Goal: Information Seeking & Learning: Learn about a topic

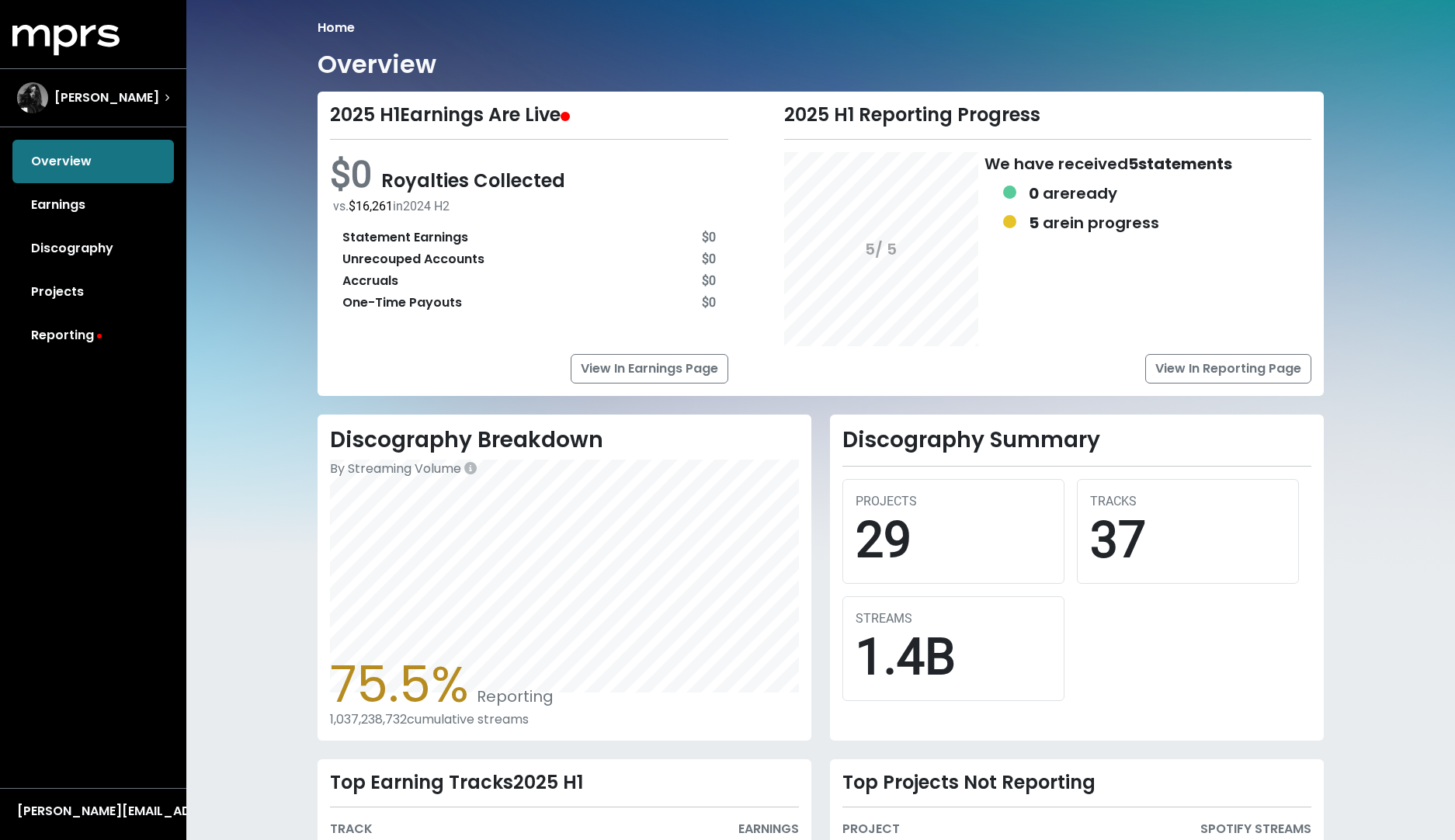
click at [92, 327] on link "Reporting" at bounding box center [93, 335] width 161 height 44
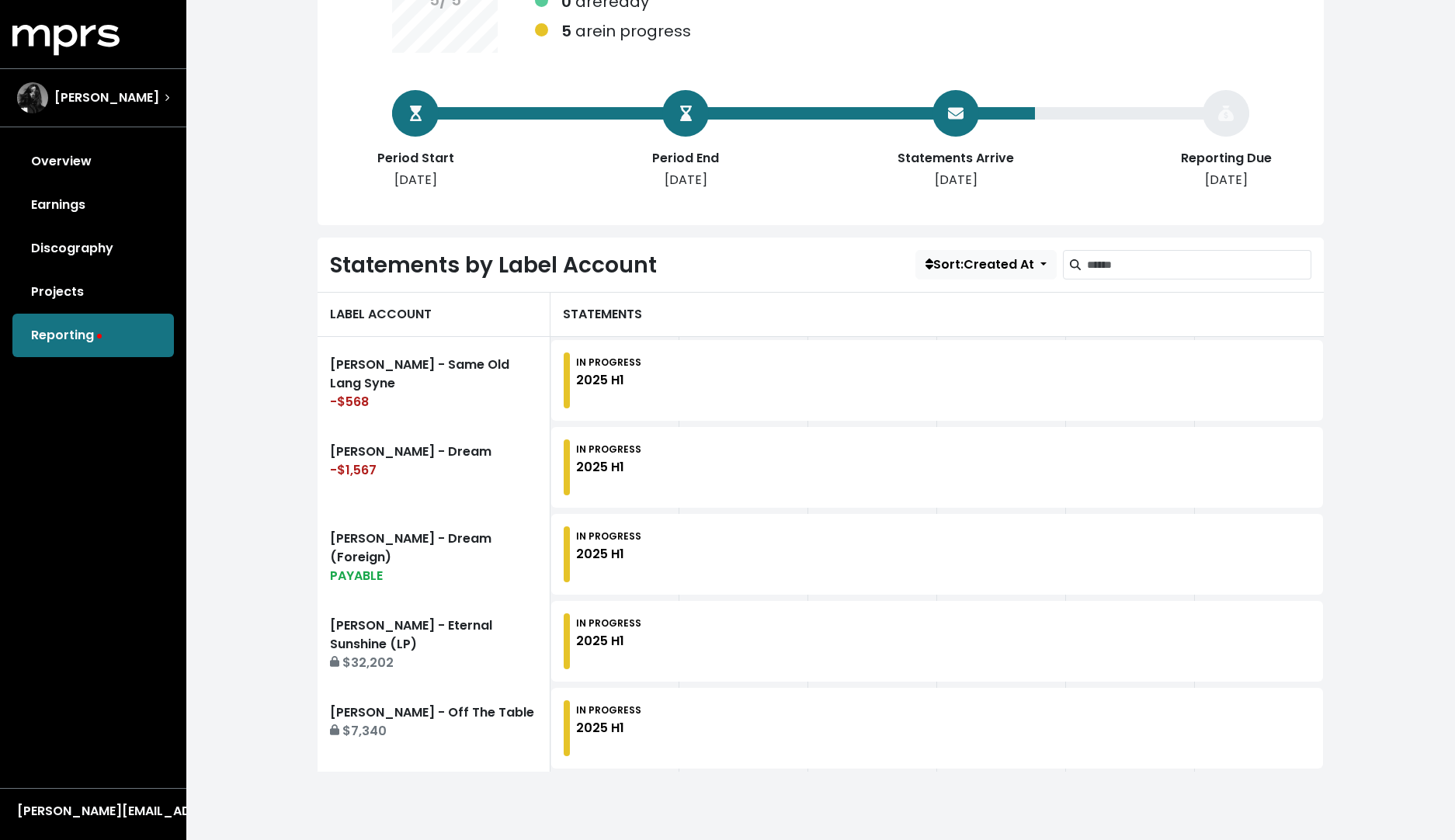
scroll to position [223, 0]
click at [484, 664] on div "$32,202" at bounding box center [433, 662] width 207 height 18
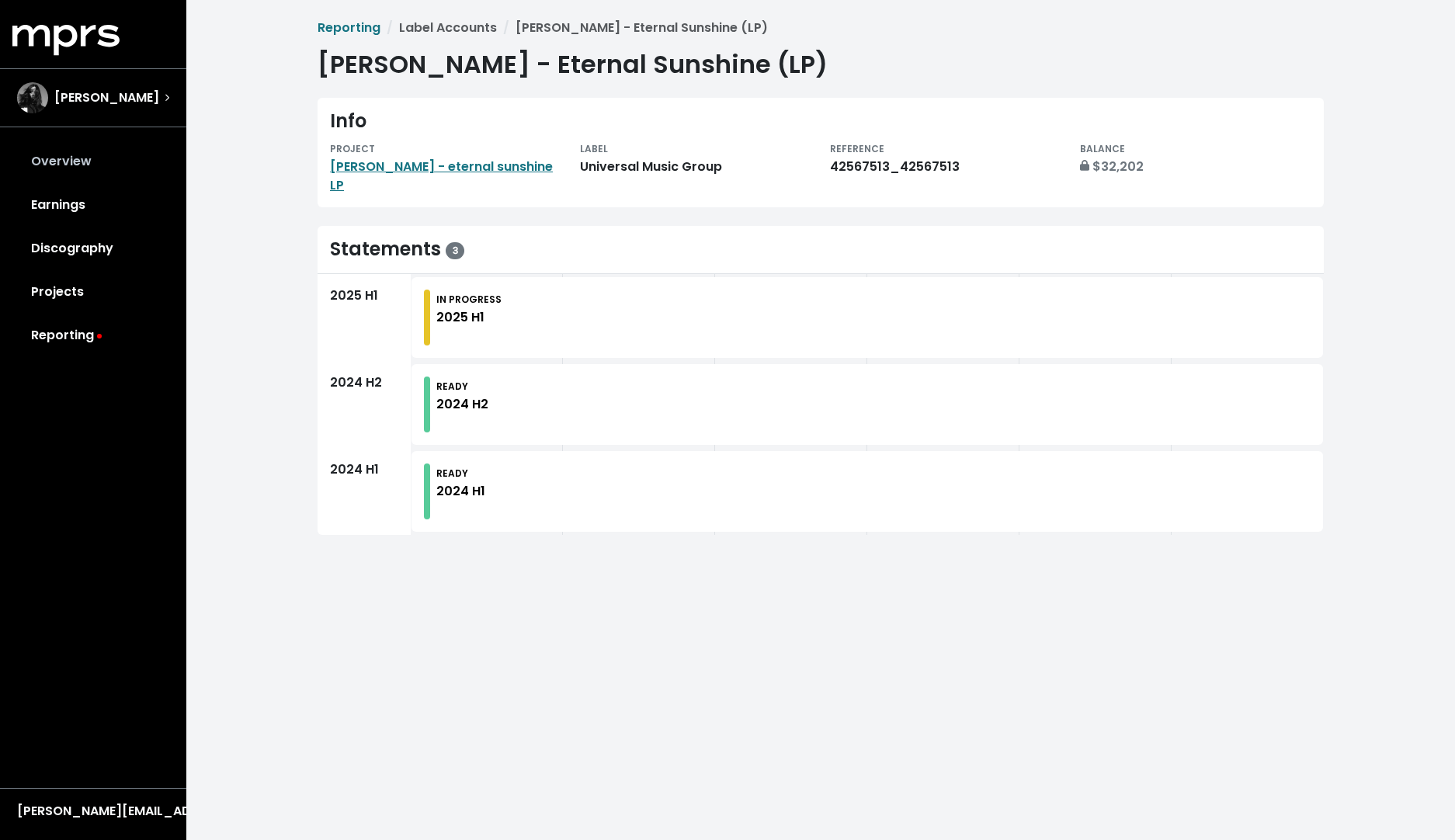
click at [95, 153] on link "Overview" at bounding box center [93, 161] width 161 height 44
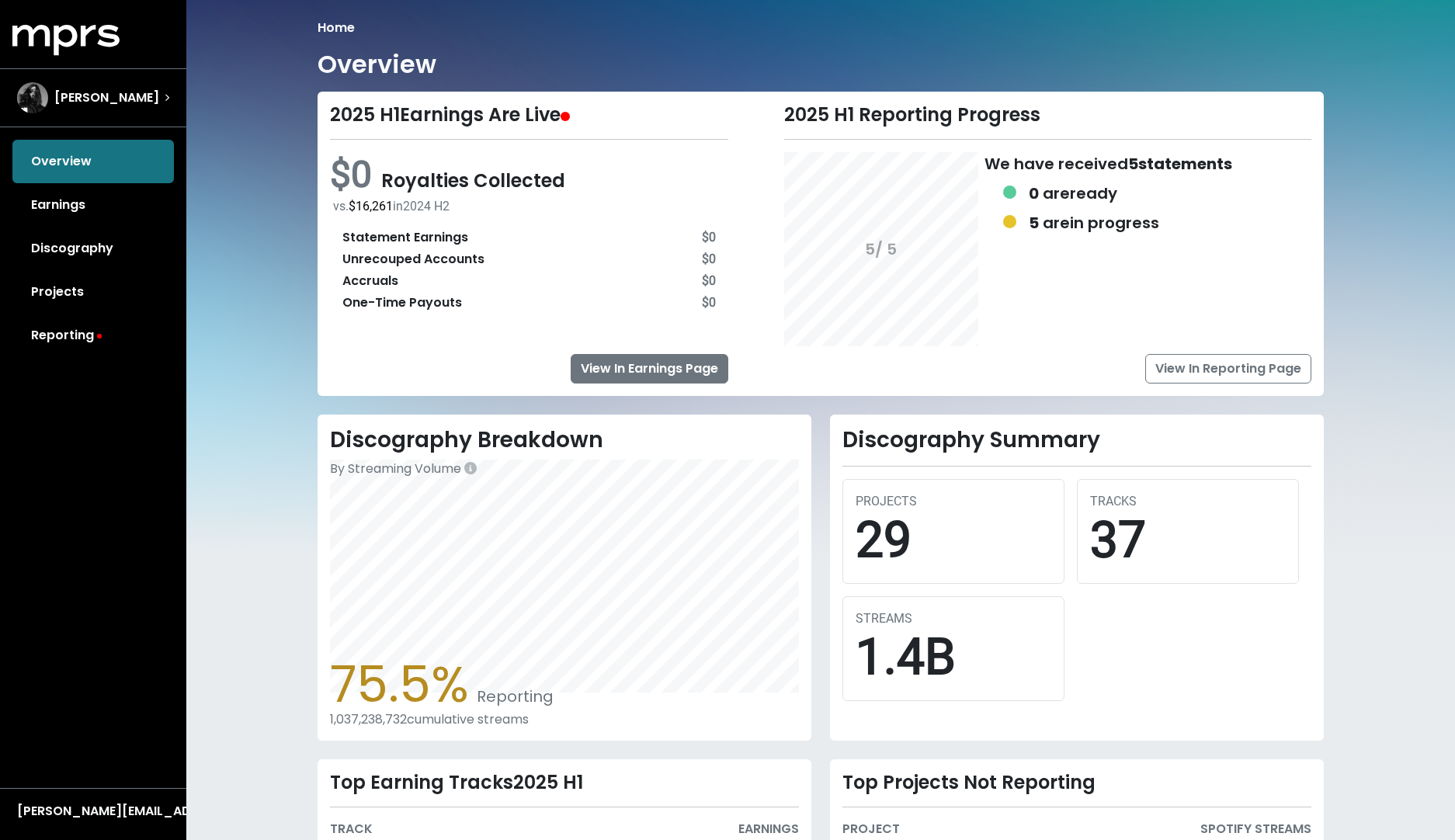
click at [652, 359] on link "View In Earnings Page" at bounding box center [650, 369] width 157 height 29
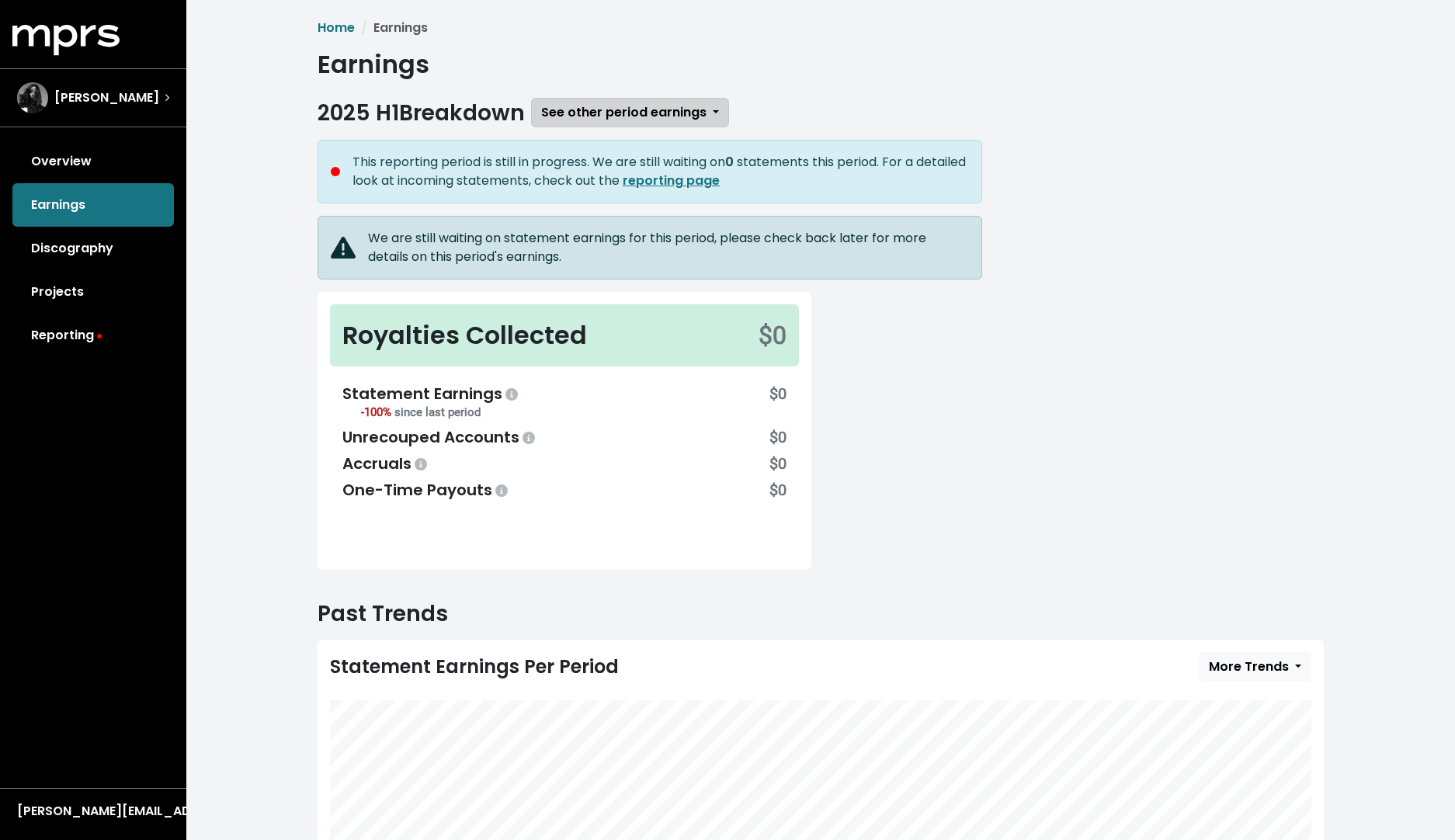
click at [704, 120] on span "See other period earnings" at bounding box center [624, 112] width 165 height 17
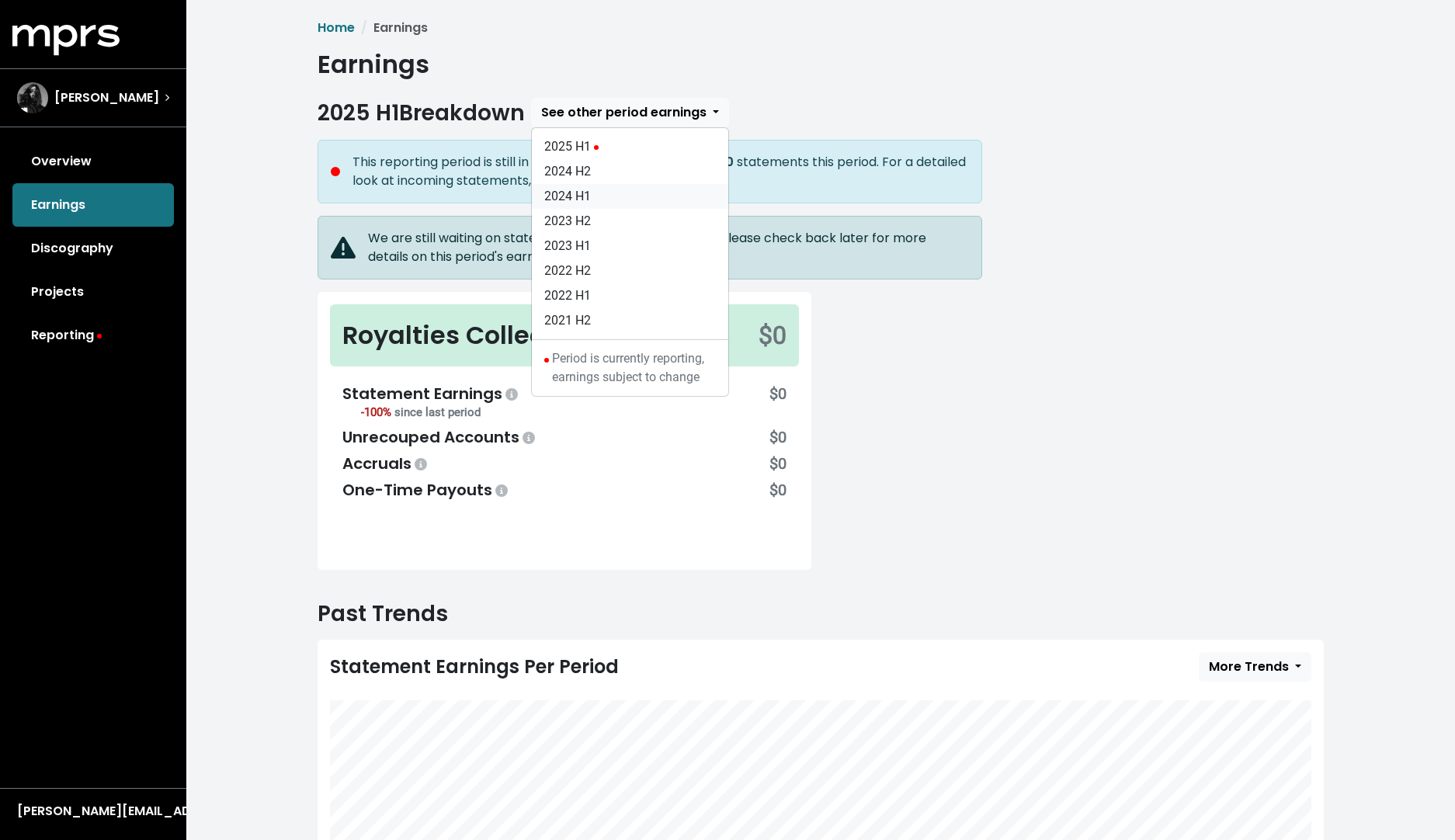
click at [621, 199] on link "2024 H1" at bounding box center [630, 196] width 196 height 25
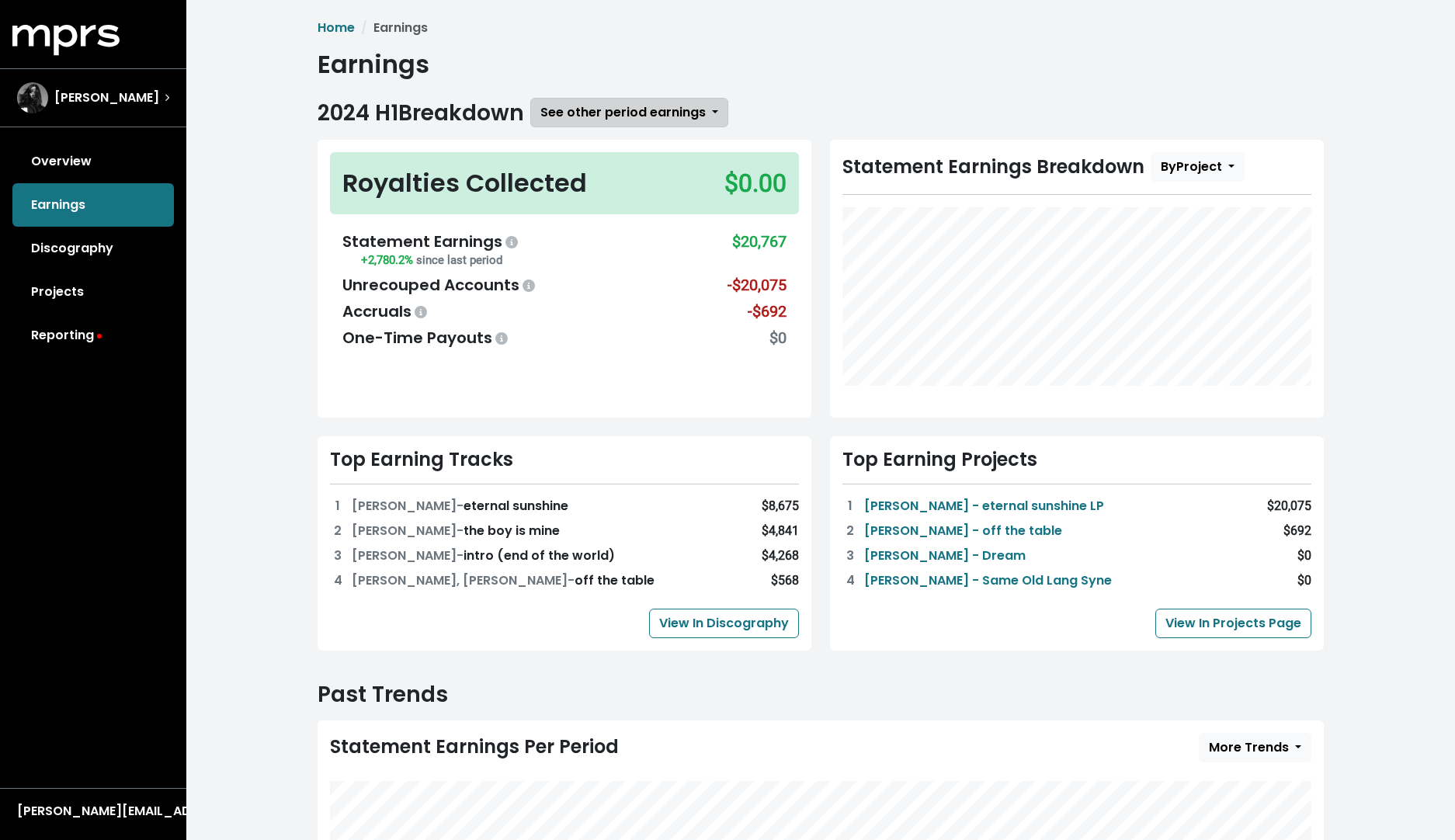
click at [713, 111] on button "See other period earnings" at bounding box center [629, 113] width 198 height 29
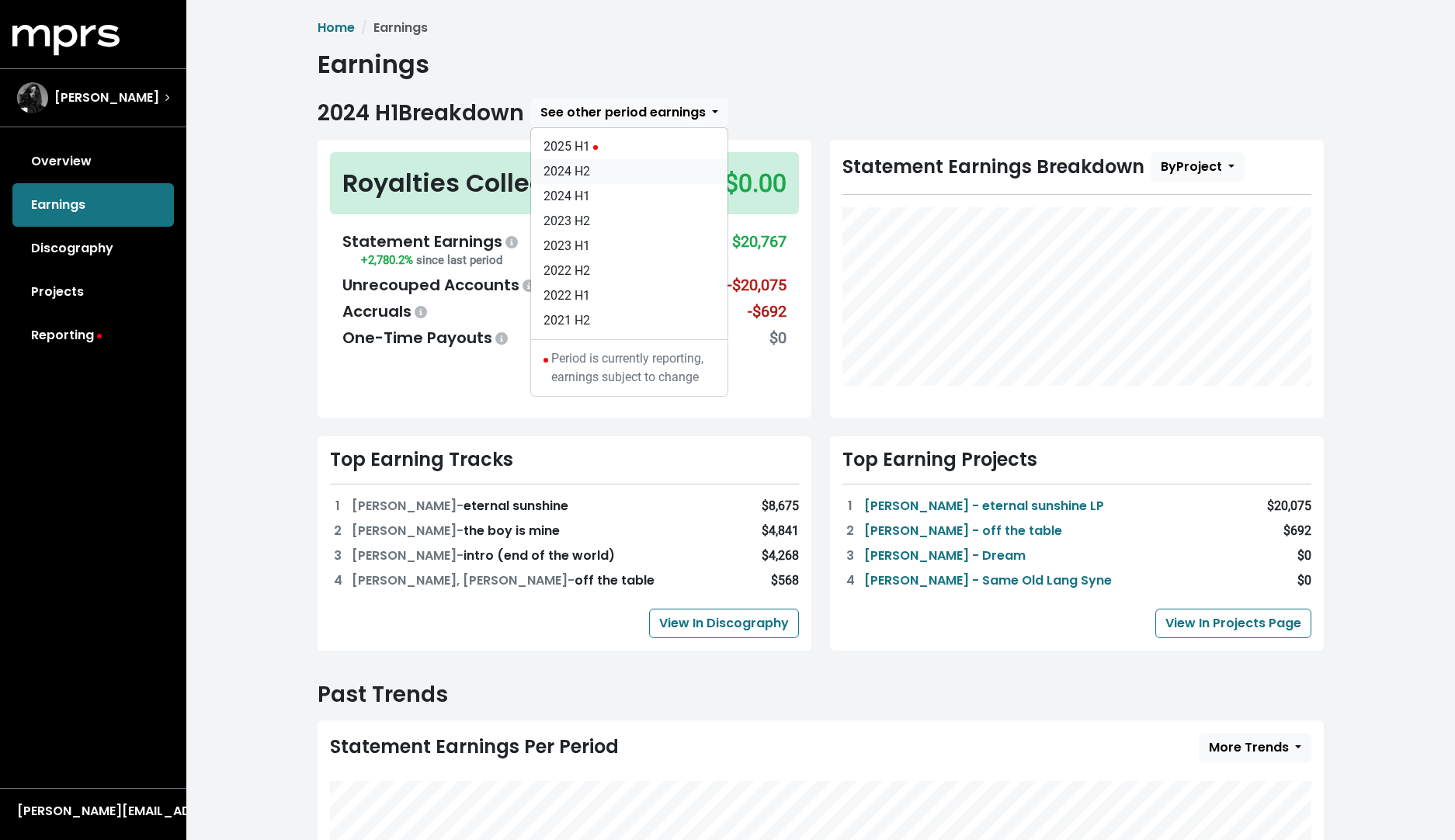
click at [646, 178] on link "2024 H2" at bounding box center [629, 172] width 196 height 25
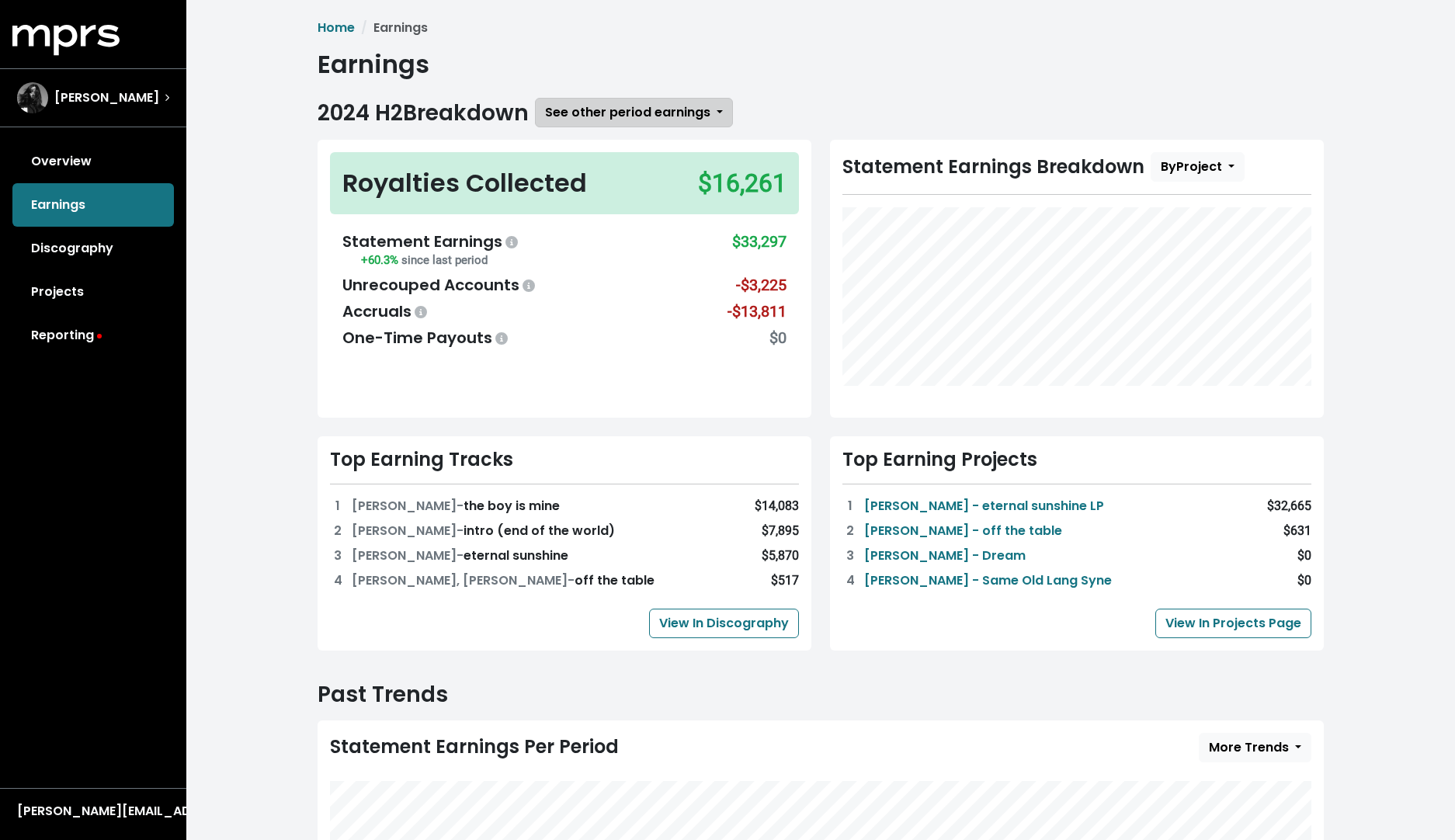
click at [719, 111] on button "See other period earnings" at bounding box center [634, 113] width 198 height 29
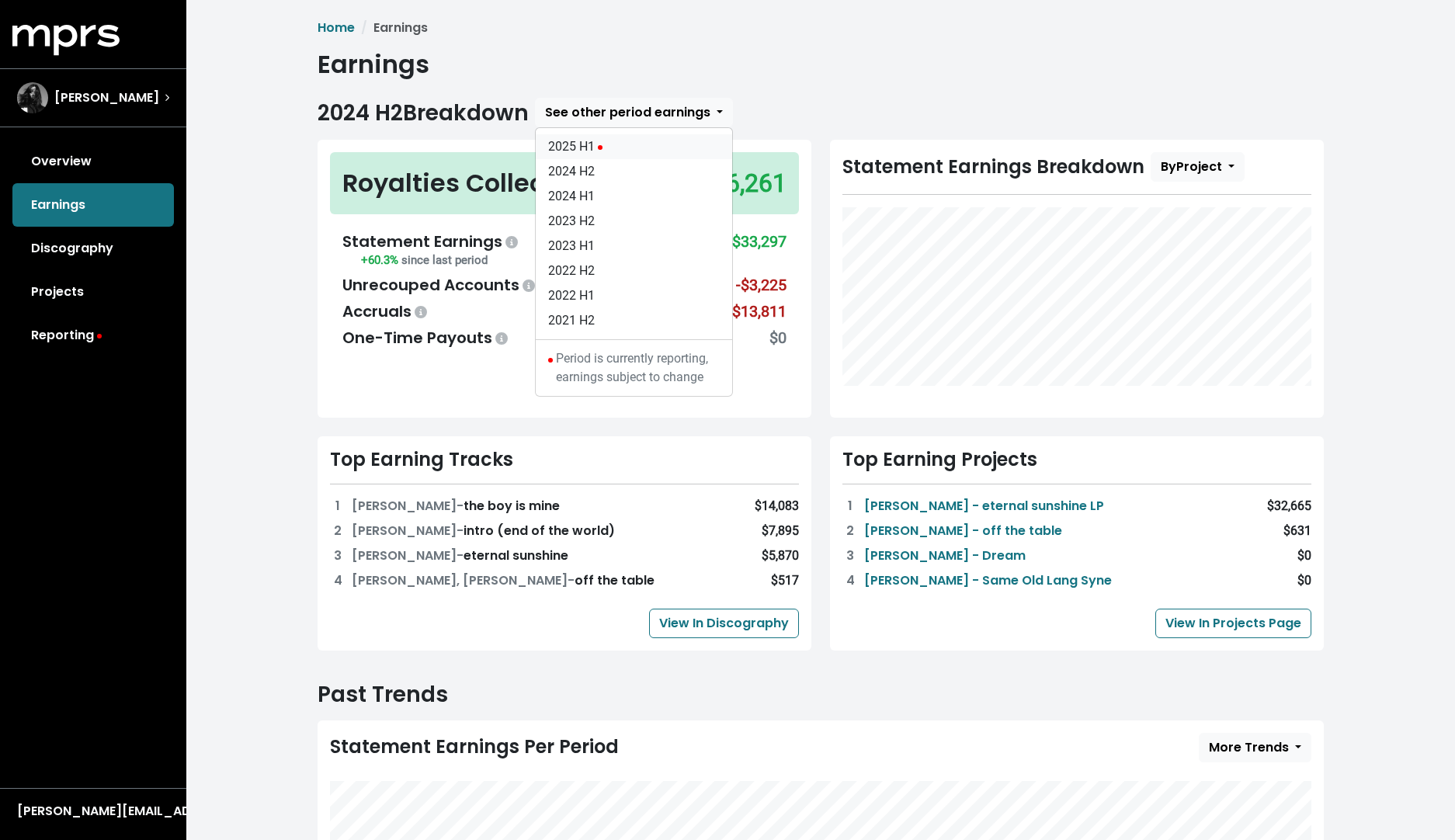
click at [666, 153] on link "2025 H1" at bounding box center [634, 147] width 196 height 25
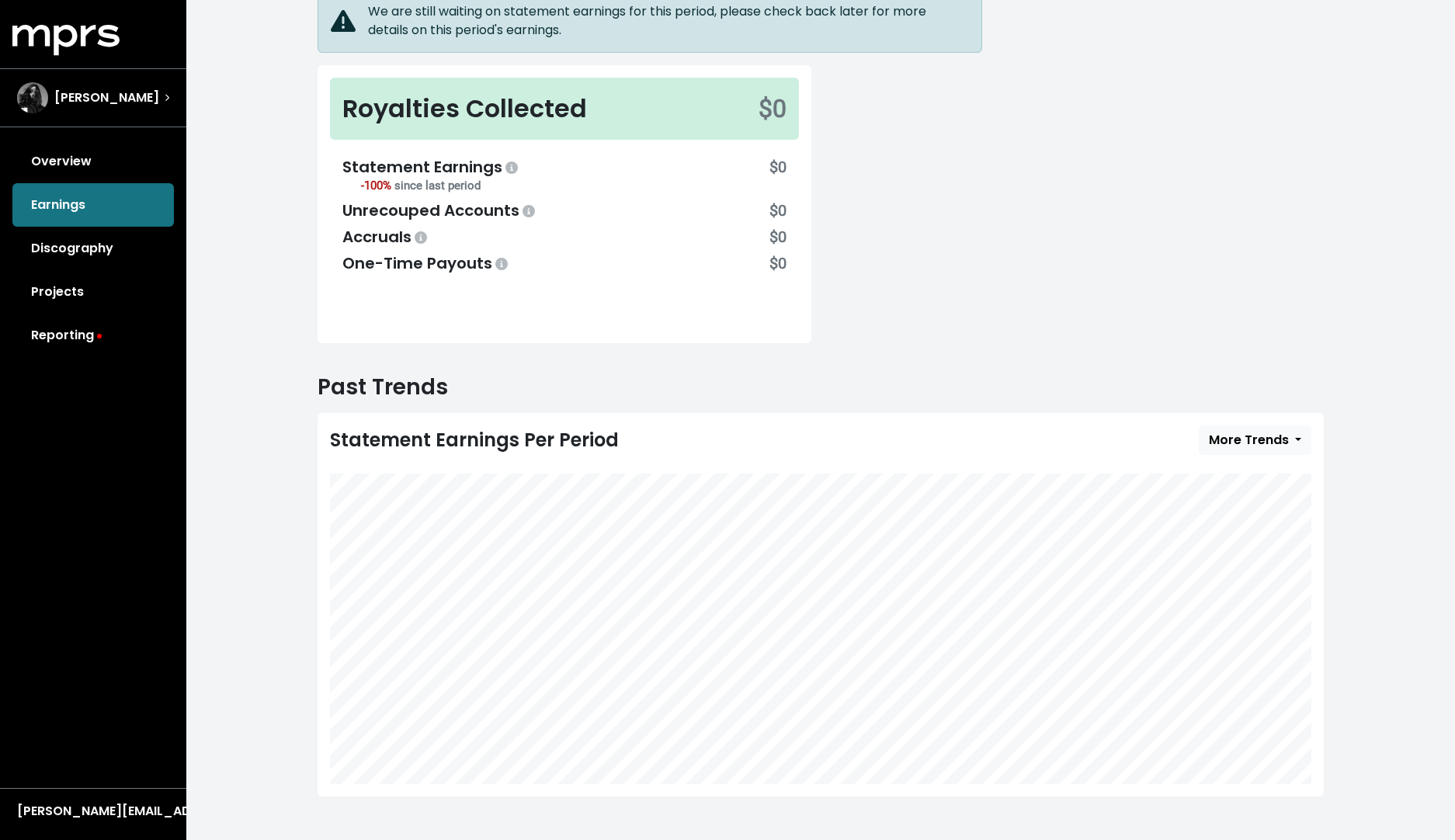
scroll to position [226, 0]
click at [96, 153] on link "Overview" at bounding box center [93, 161] width 161 height 44
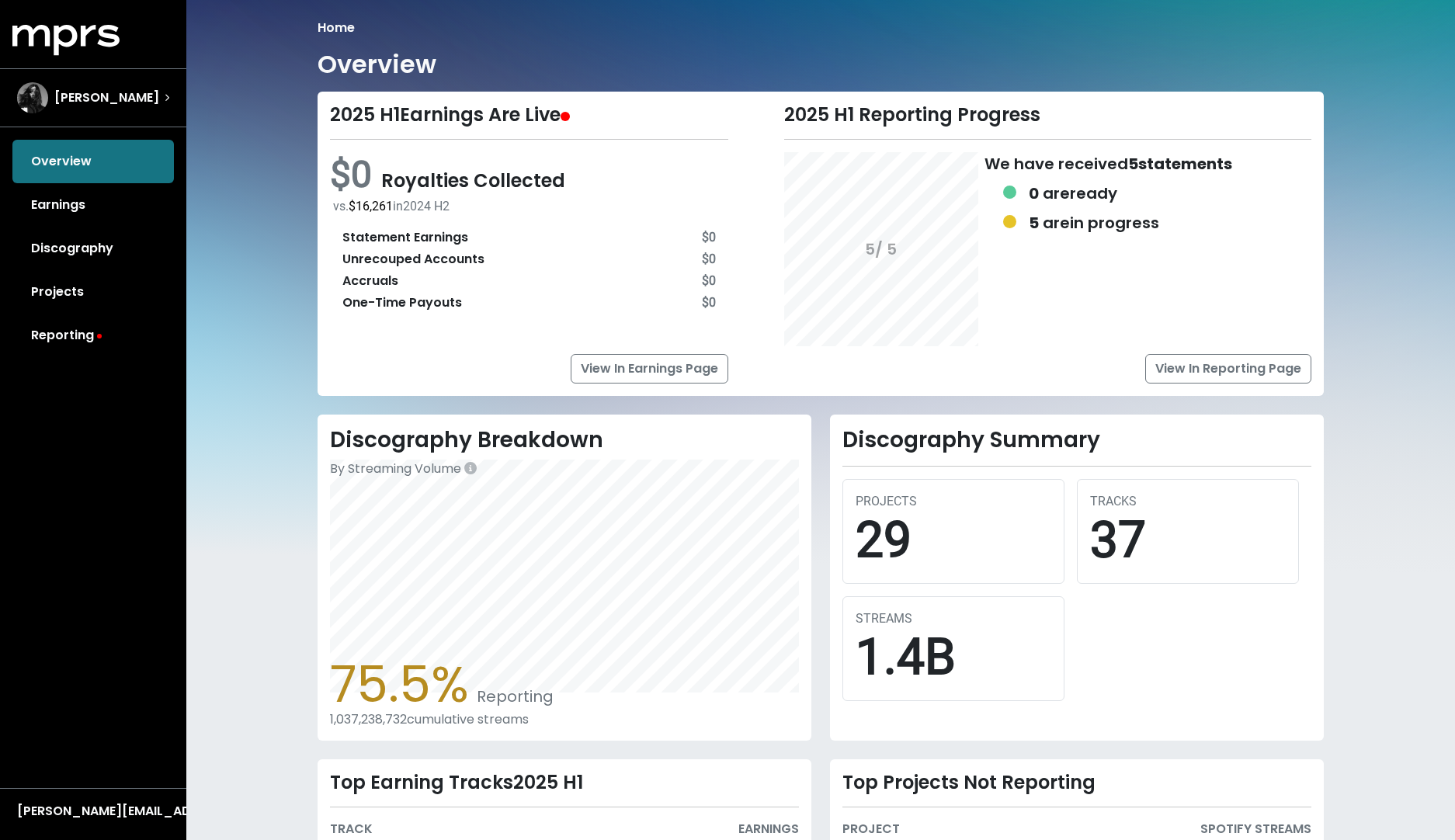
drag, startPoint x: 353, startPoint y: 205, endPoint x: 395, endPoint y: 207, distance: 42.0
click at [393, 207] on span "$16,261" at bounding box center [371, 206] width 45 height 15
click at [80, 207] on link "Earnings" at bounding box center [93, 205] width 161 height 44
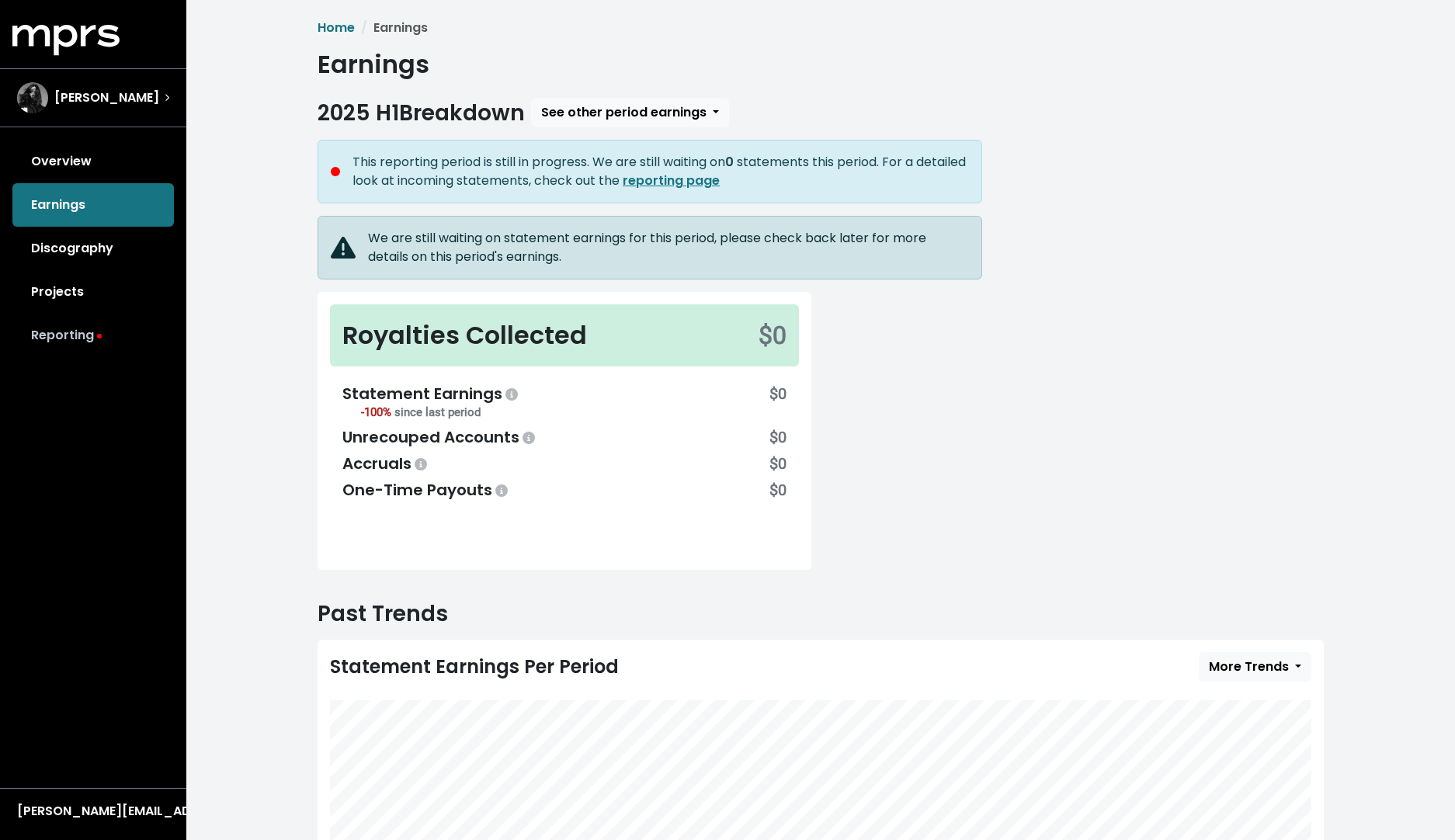
click at [84, 324] on link "Reporting" at bounding box center [93, 335] width 161 height 44
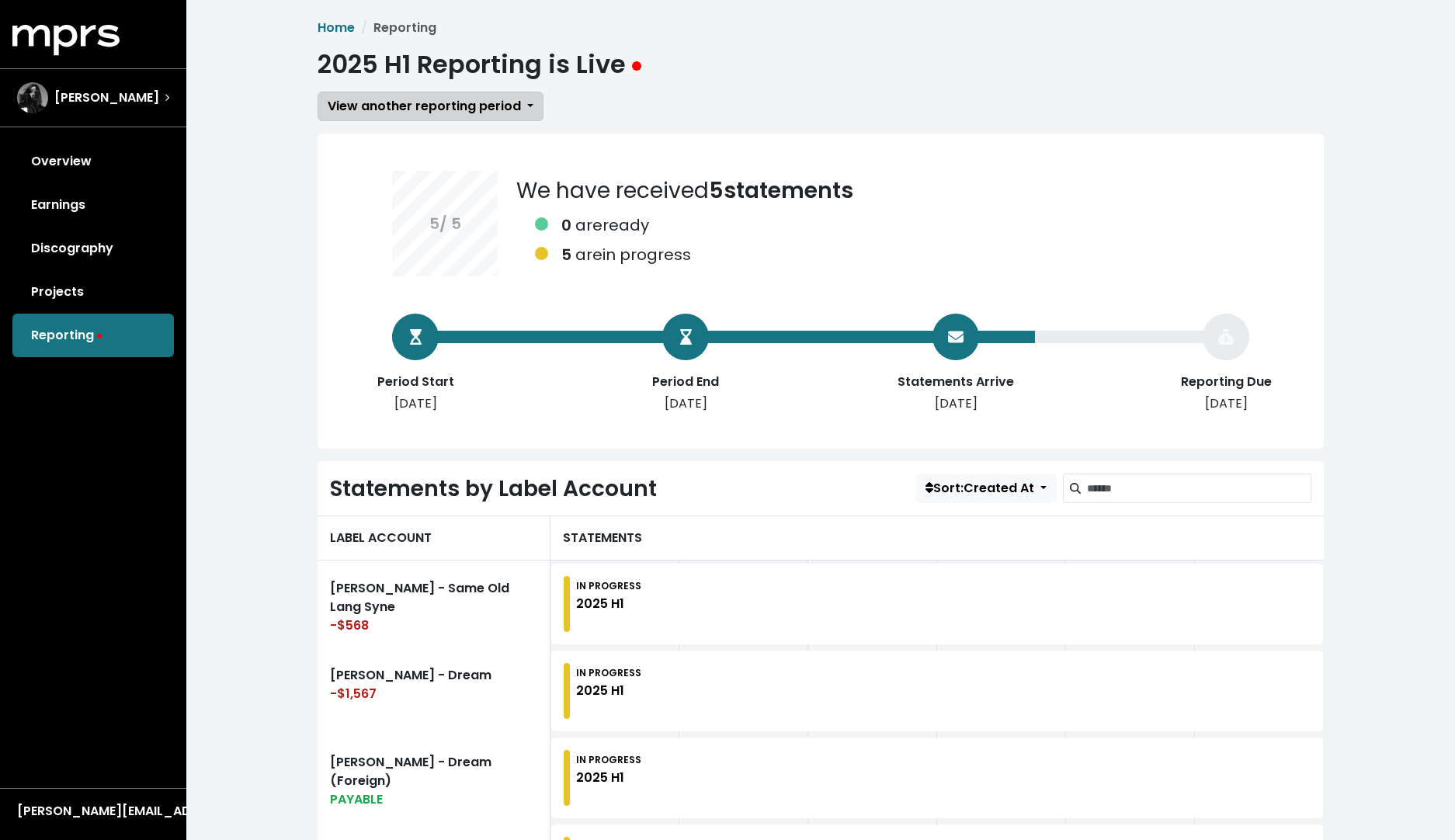
click at [506, 101] on span "View another reporting period" at bounding box center [423, 106] width 193 height 17
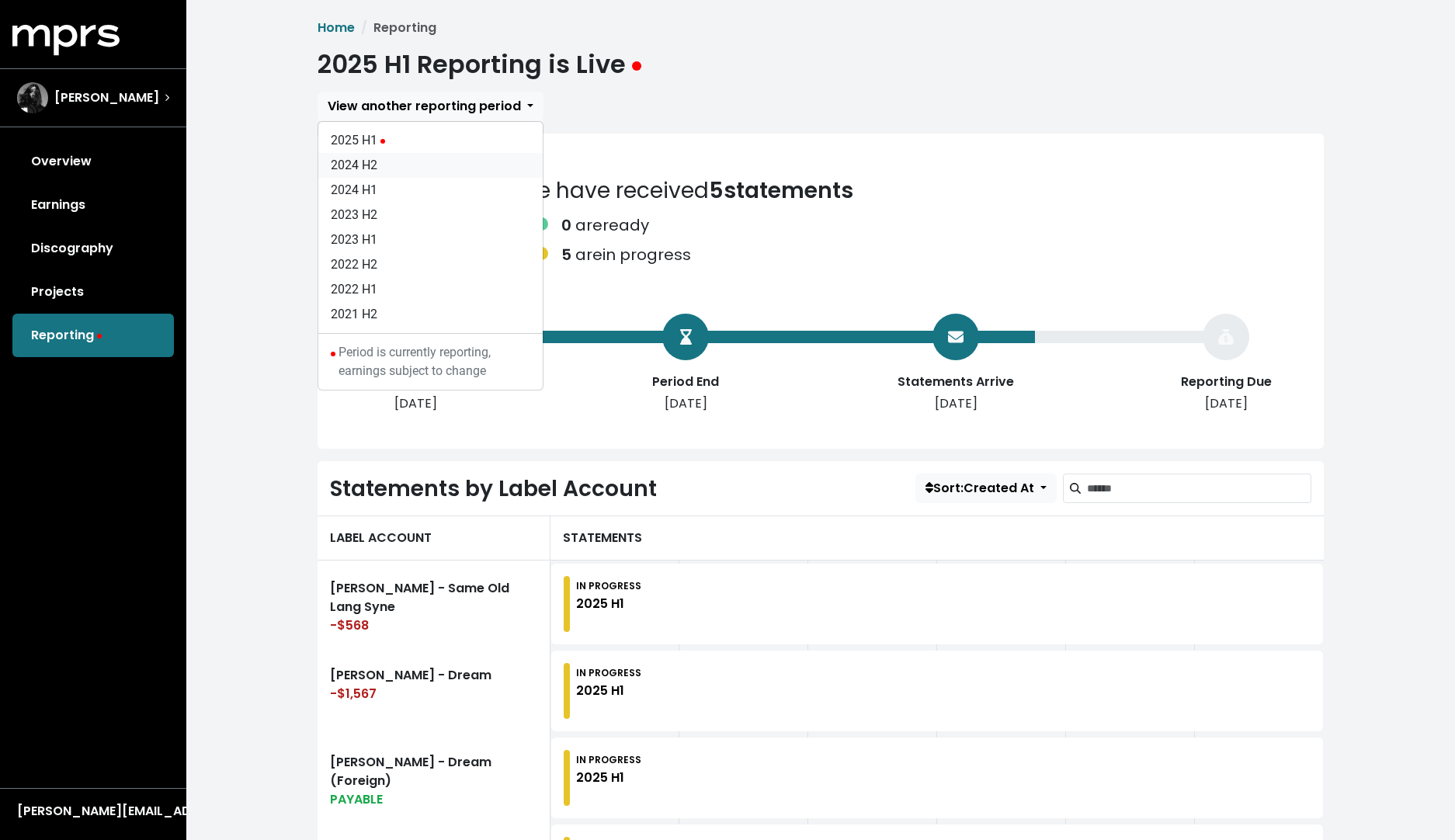
click at [381, 168] on link "2024 H2" at bounding box center [430, 166] width 224 height 25
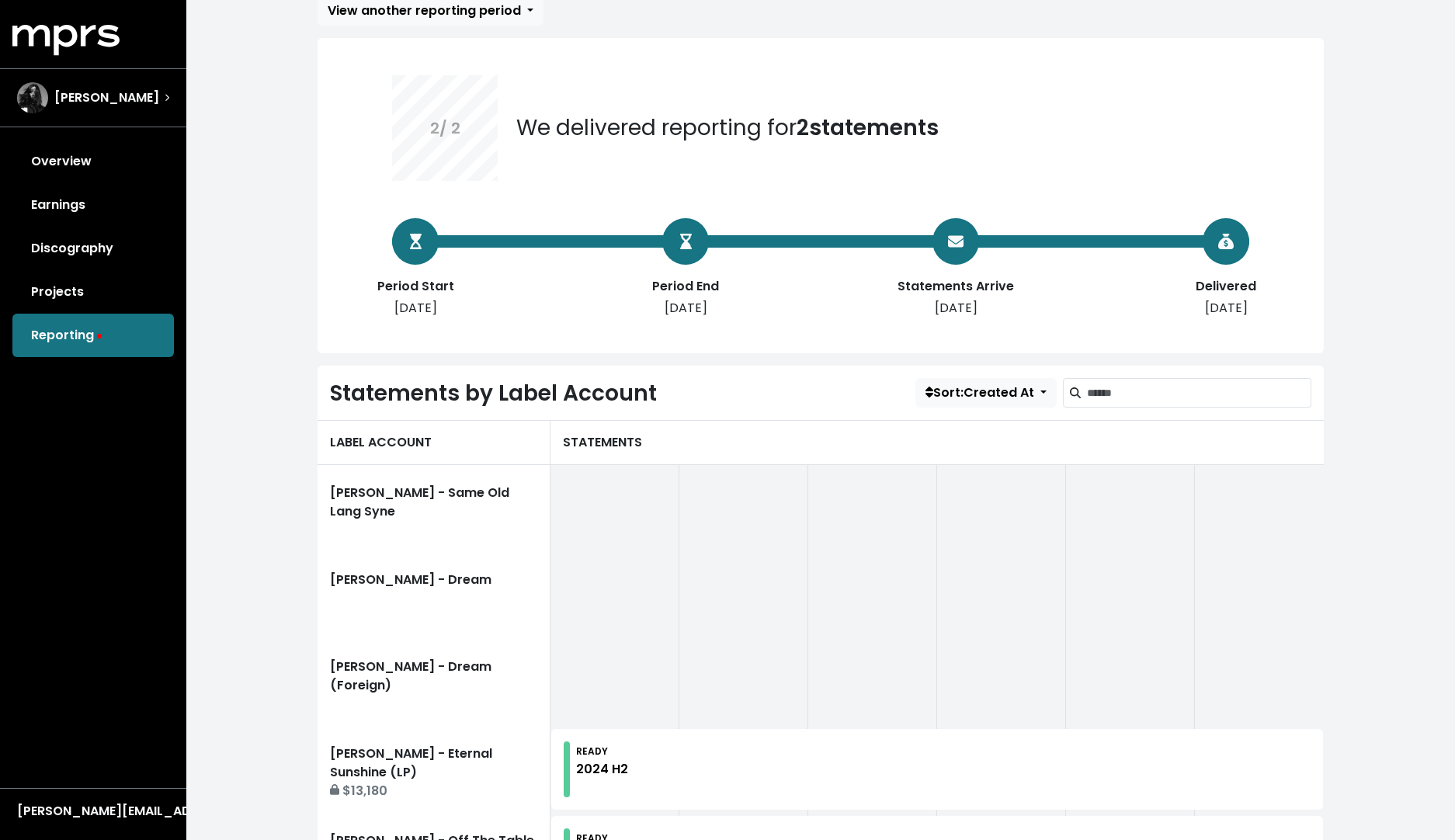
scroll to position [115, 0]
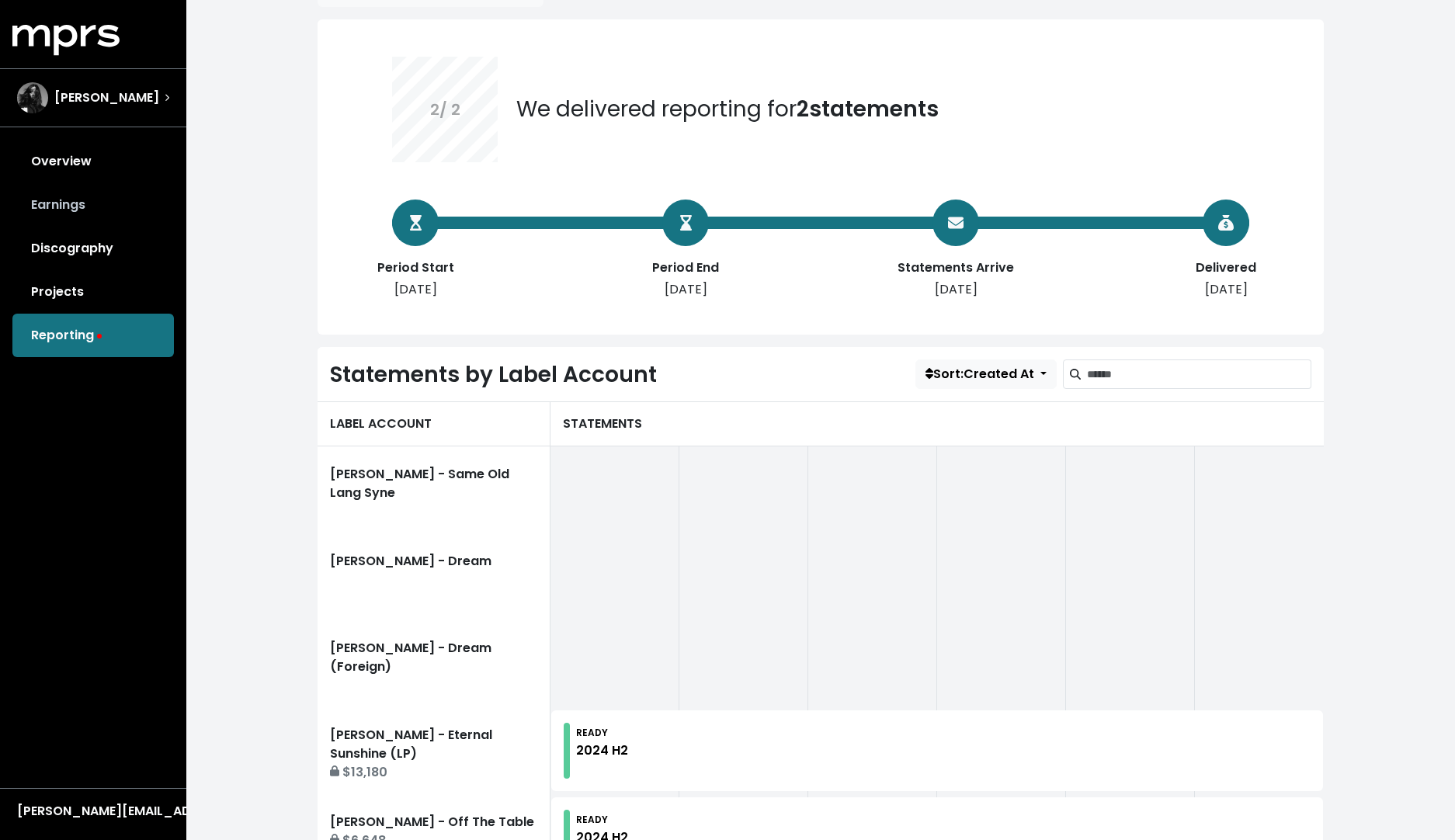
click at [90, 213] on link "Earnings" at bounding box center [93, 205] width 161 height 44
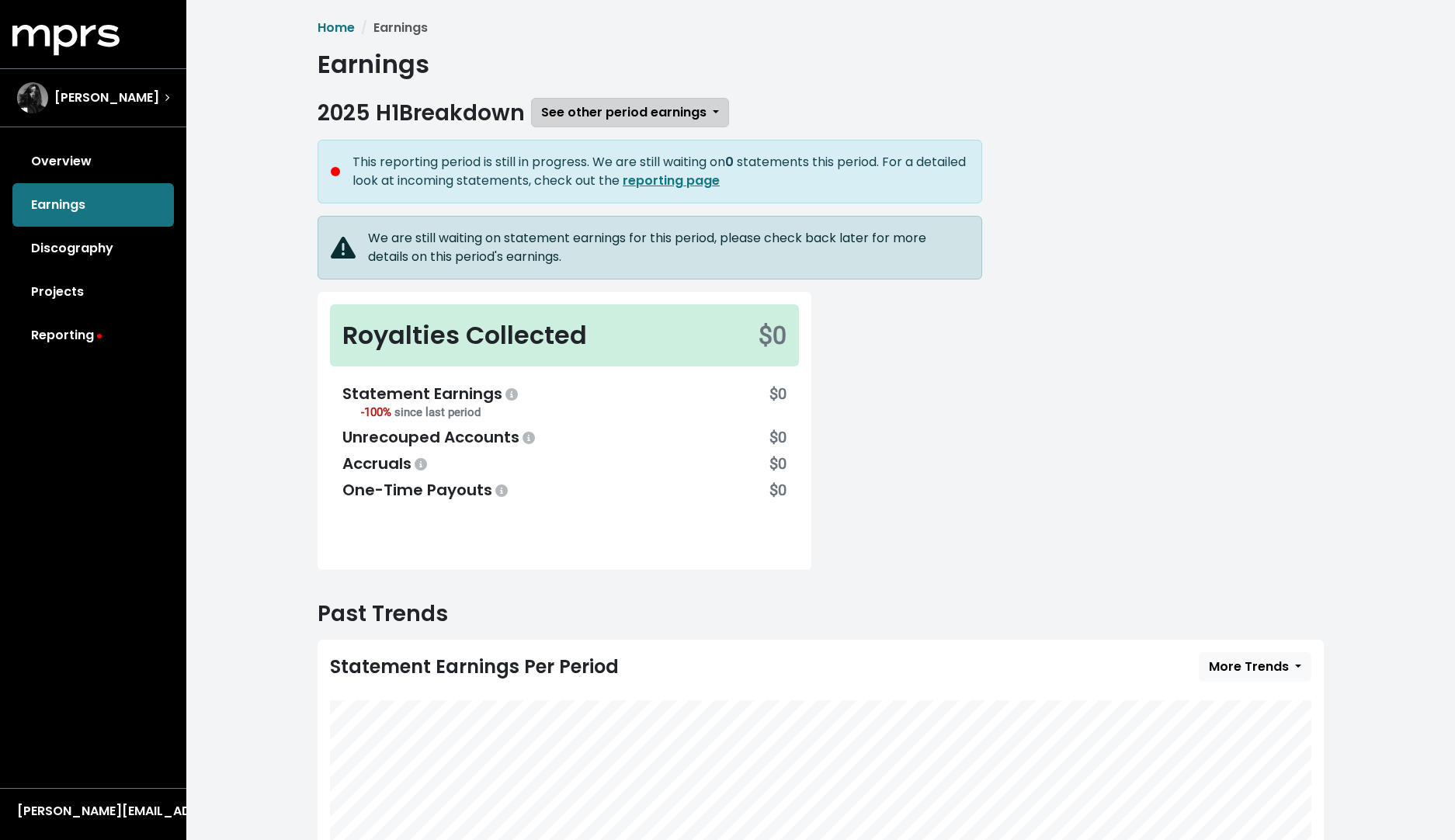
click at [706, 112] on span "See other period earnings" at bounding box center [624, 112] width 165 height 17
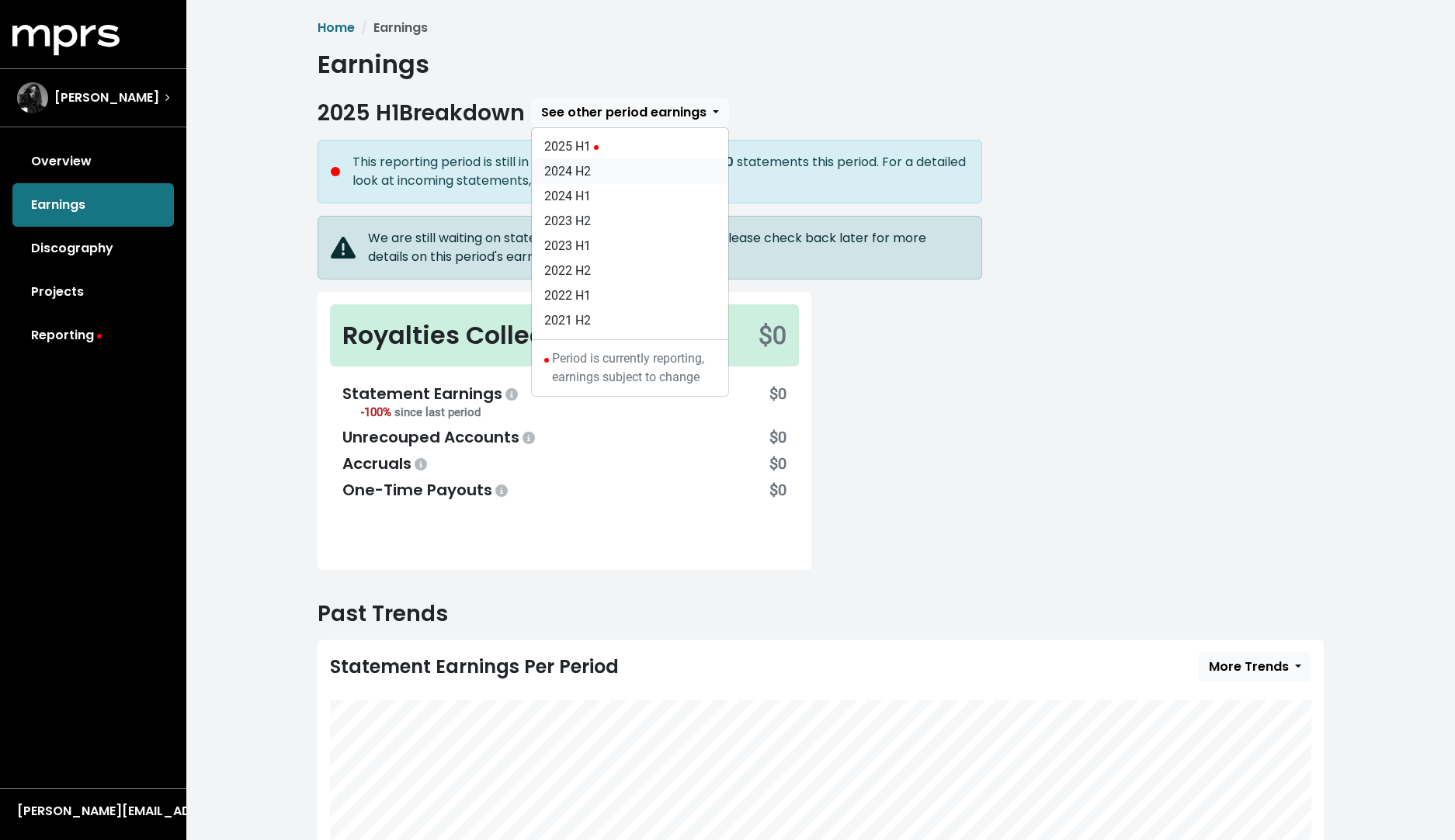
click at [657, 176] on link "2024 H2" at bounding box center [630, 172] width 196 height 25
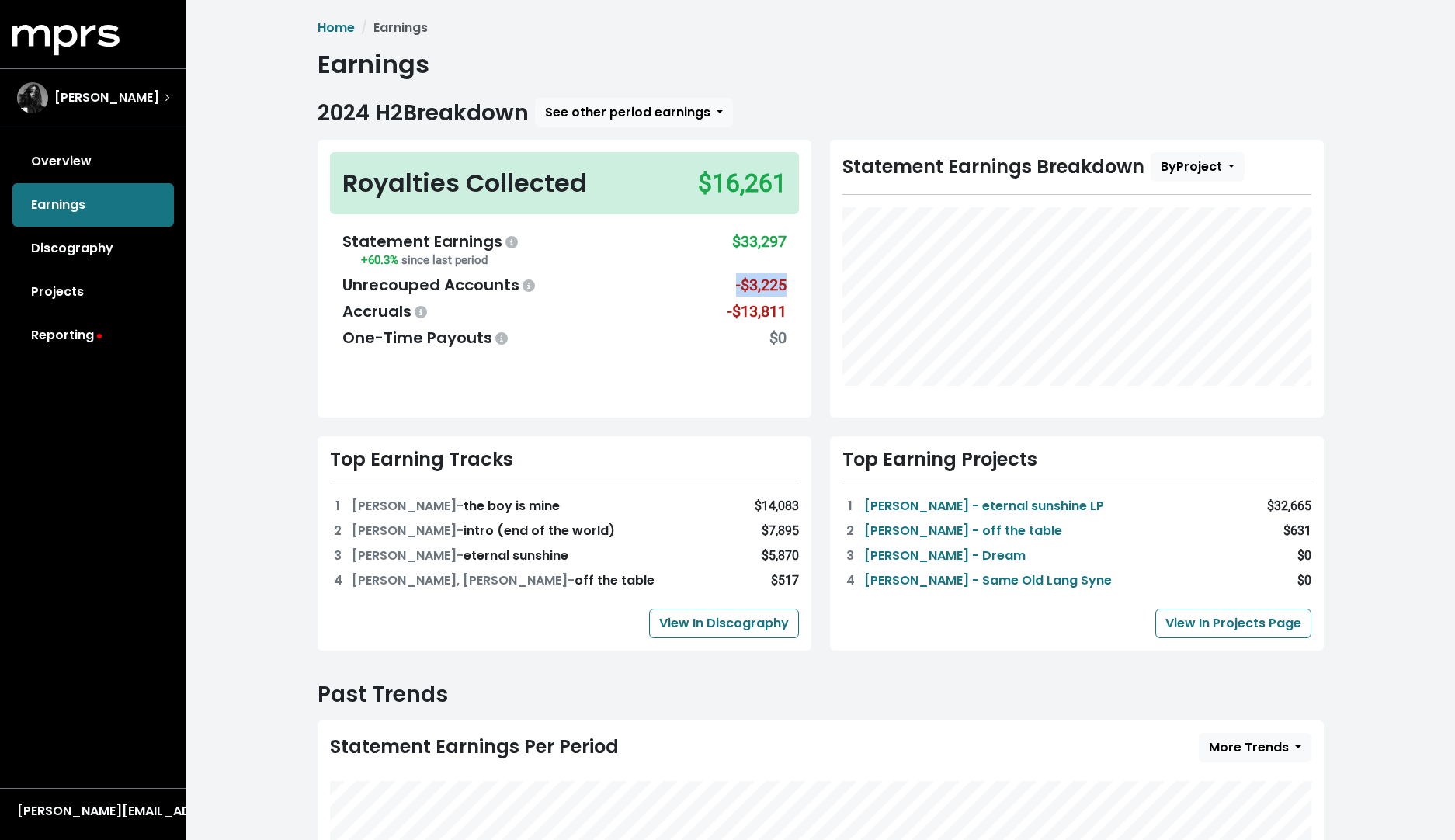
drag, startPoint x: 726, startPoint y: 283, endPoint x: 798, endPoint y: 284, distance: 72.0
click at [798, 284] on div "Statement Earnings +60.3% since last period $33,297 Unrecouped Accounts -$3,225…" at bounding box center [564, 289] width 469 height 145
drag, startPoint x: 715, startPoint y: 311, endPoint x: 784, endPoint y: 311, distance: 69.0
click at [784, 311] on div "Accruals -$13,811" at bounding box center [564, 312] width 444 height 23
click at [145, 98] on span "[PERSON_NAME]" at bounding box center [107, 97] width 105 height 18
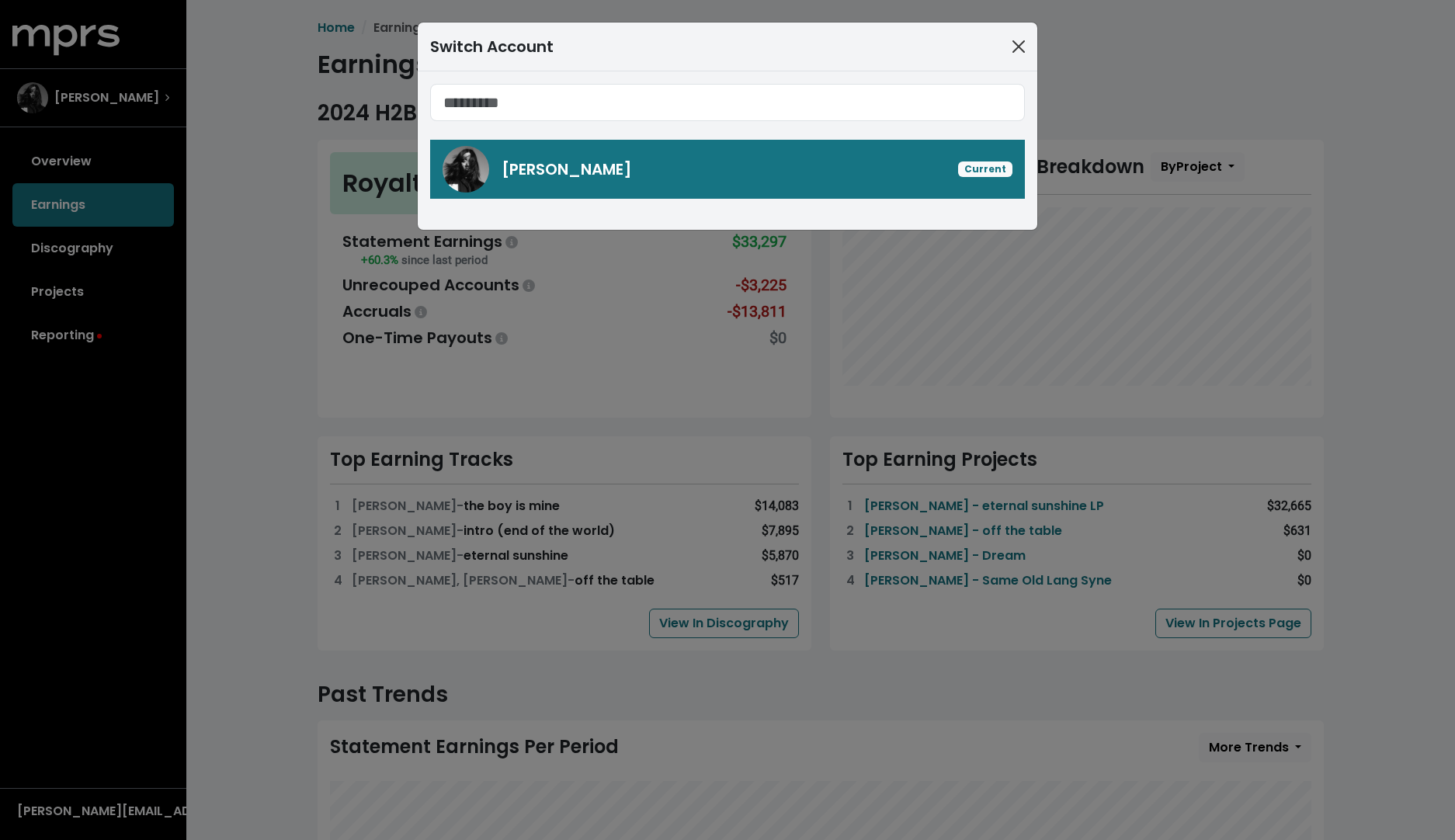
click at [1021, 44] on button "Close" at bounding box center [1019, 47] width 25 height 25
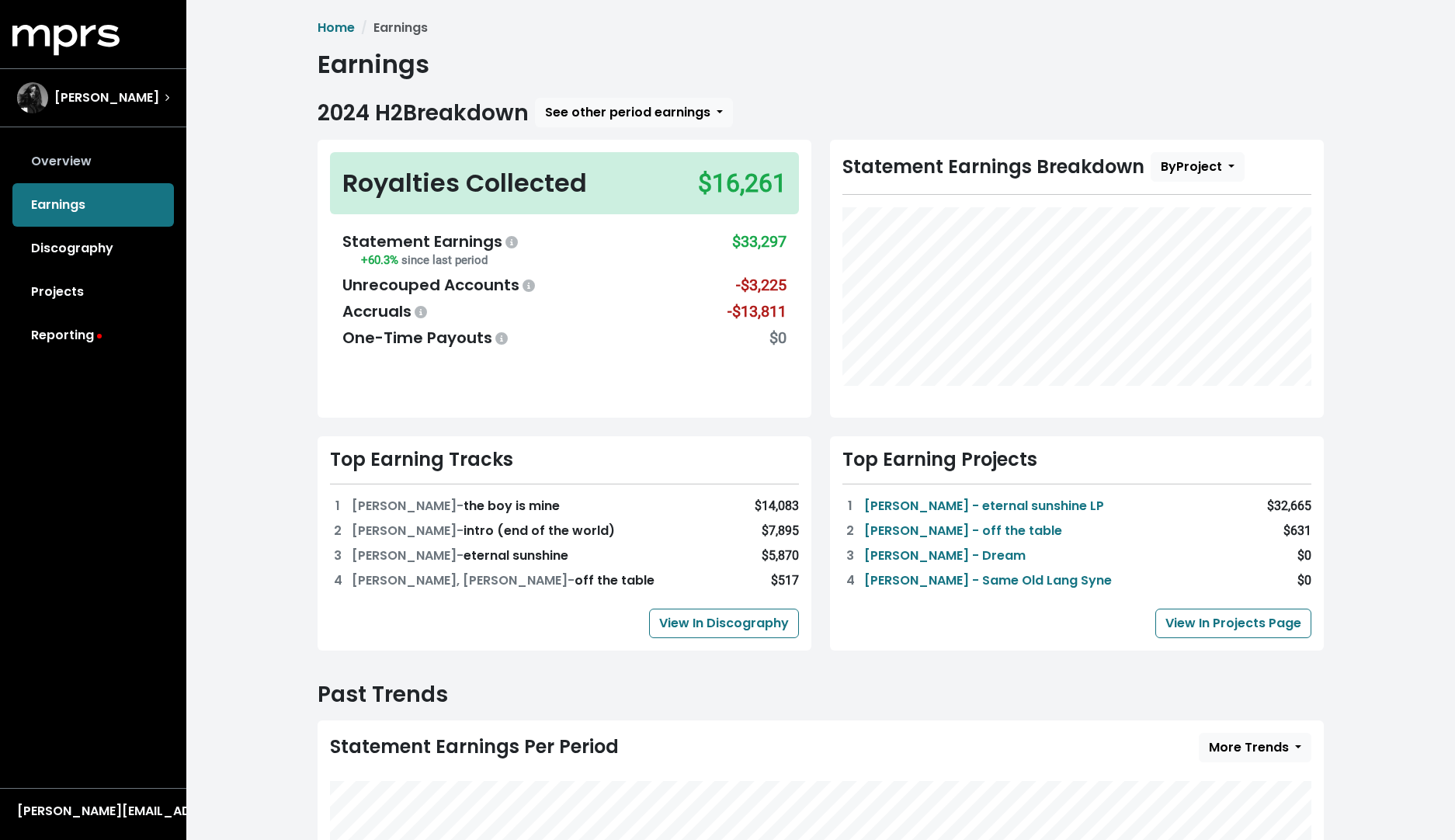
click at [99, 175] on link "Overview" at bounding box center [93, 161] width 161 height 44
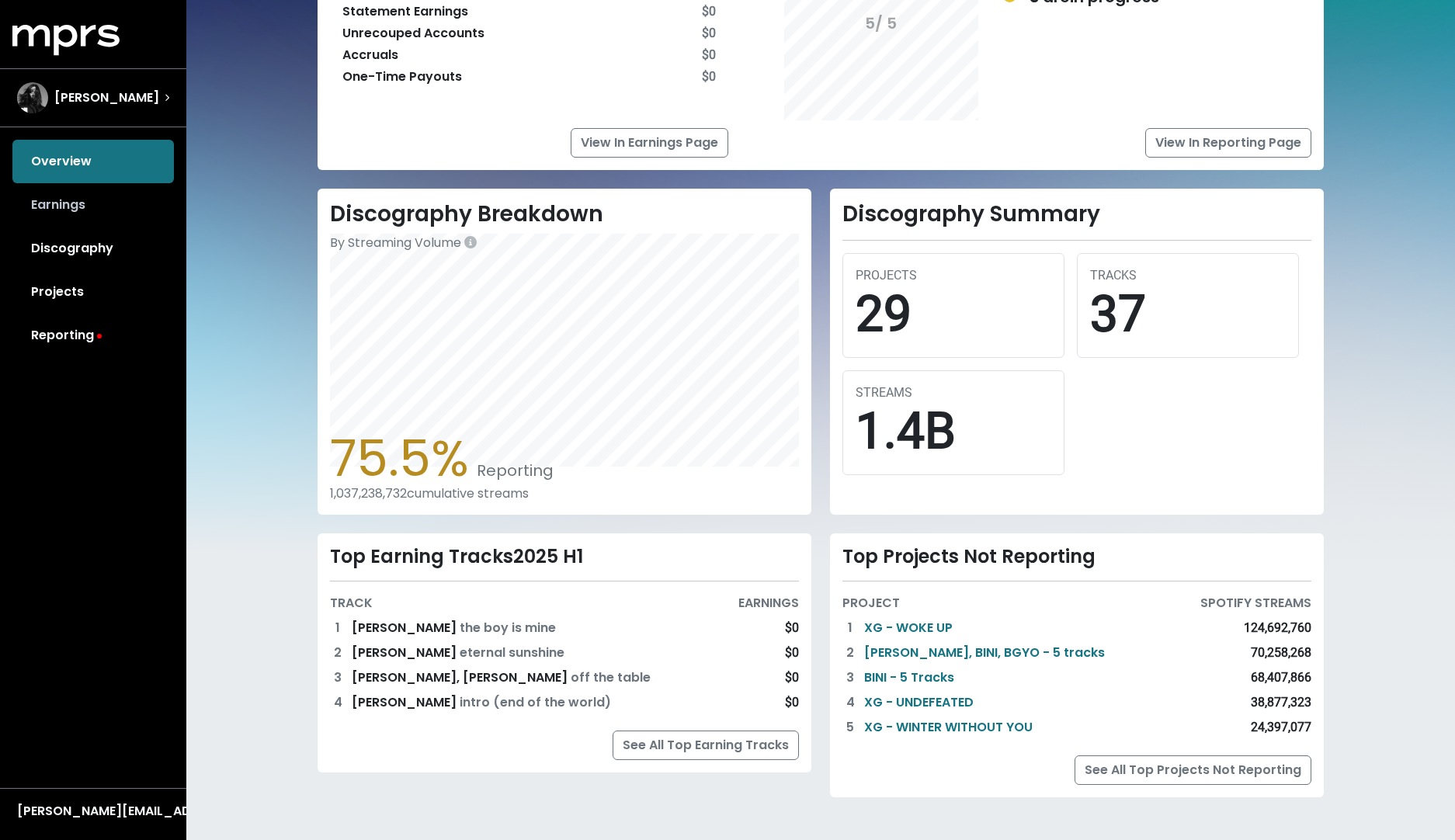
scroll to position [-2, 0]
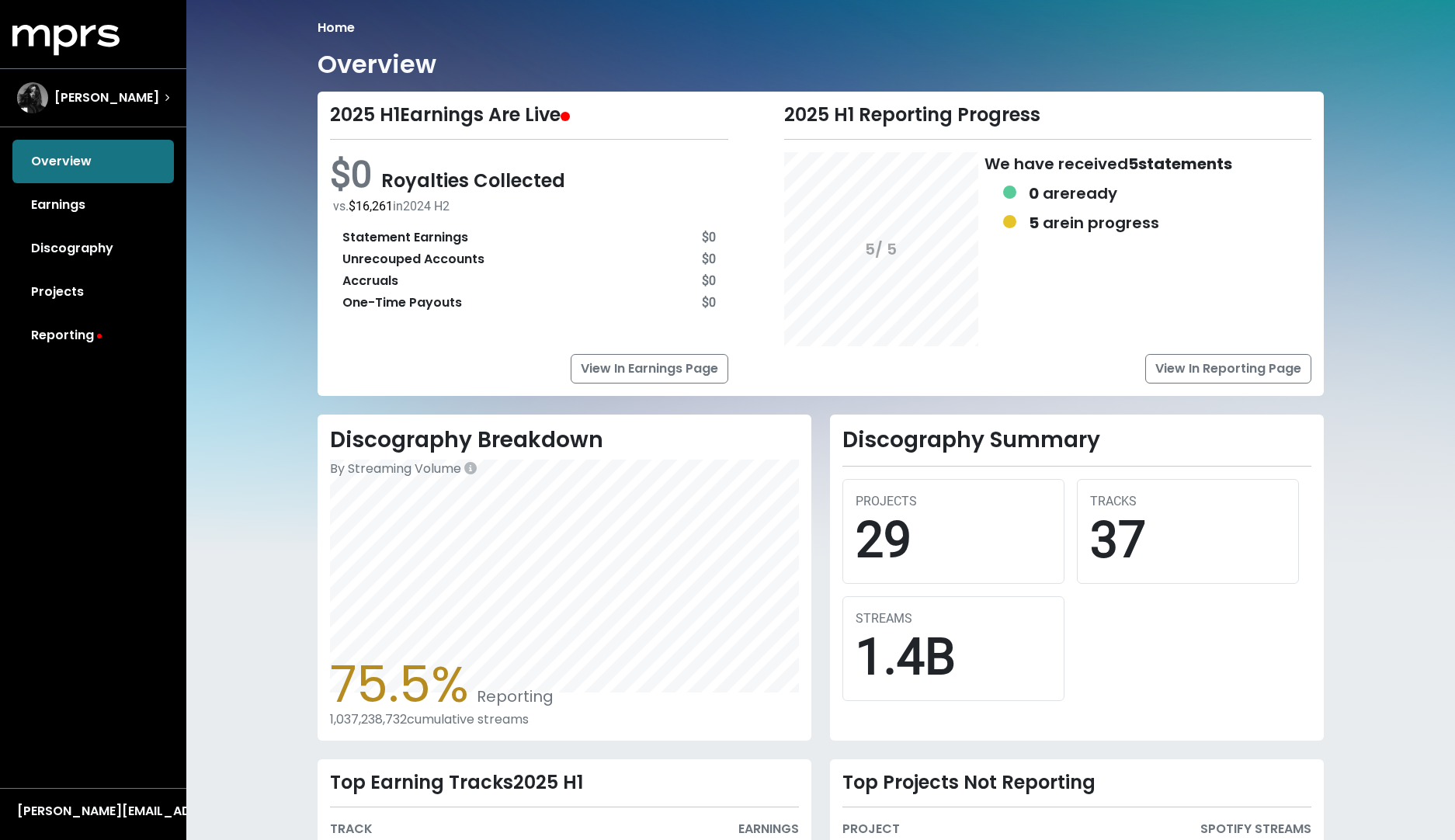
click at [82, 291] on link "Projects" at bounding box center [93, 291] width 161 height 44
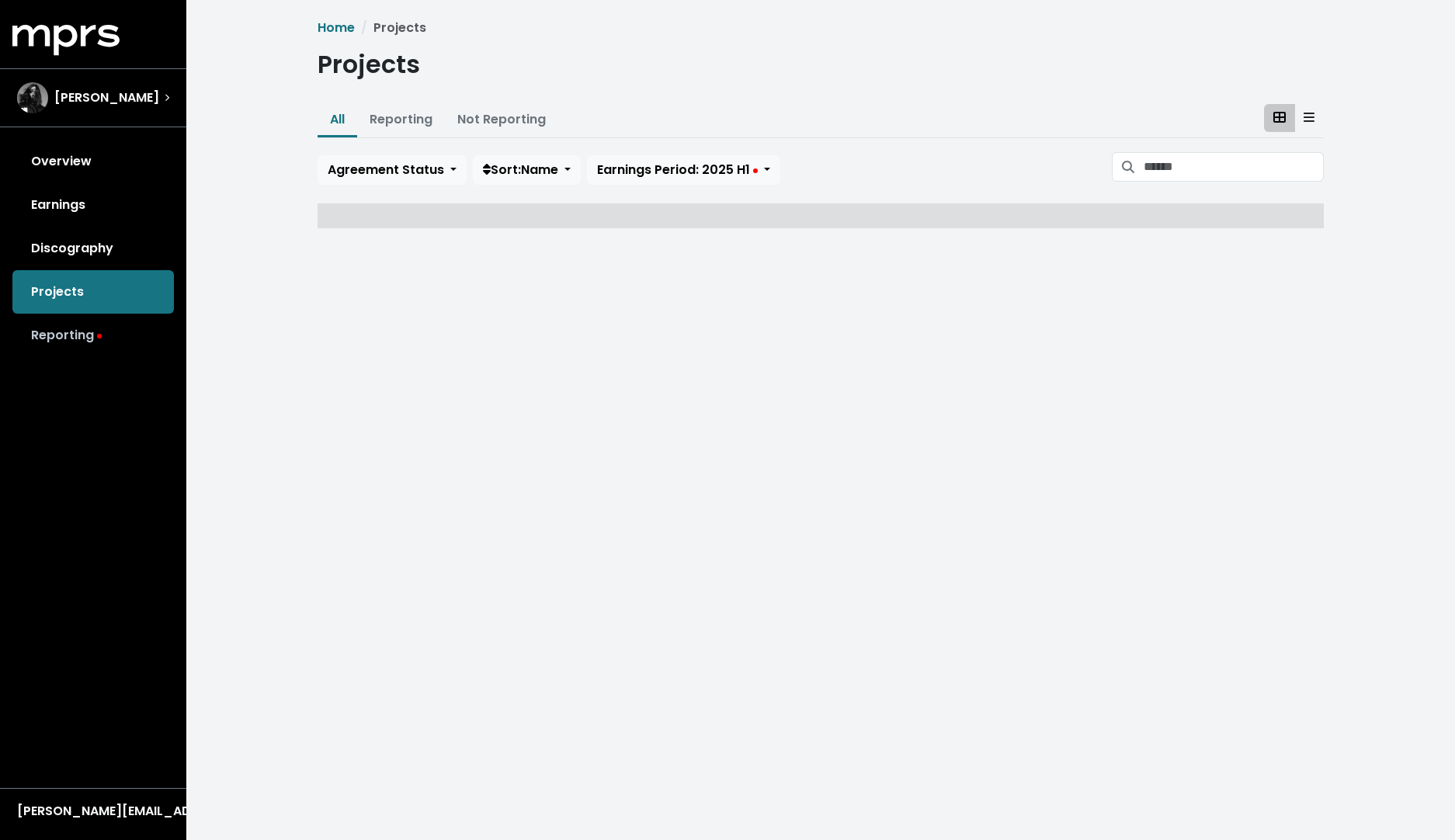
click at [93, 343] on link "Reporting" at bounding box center [93, 335] width 161 height 44
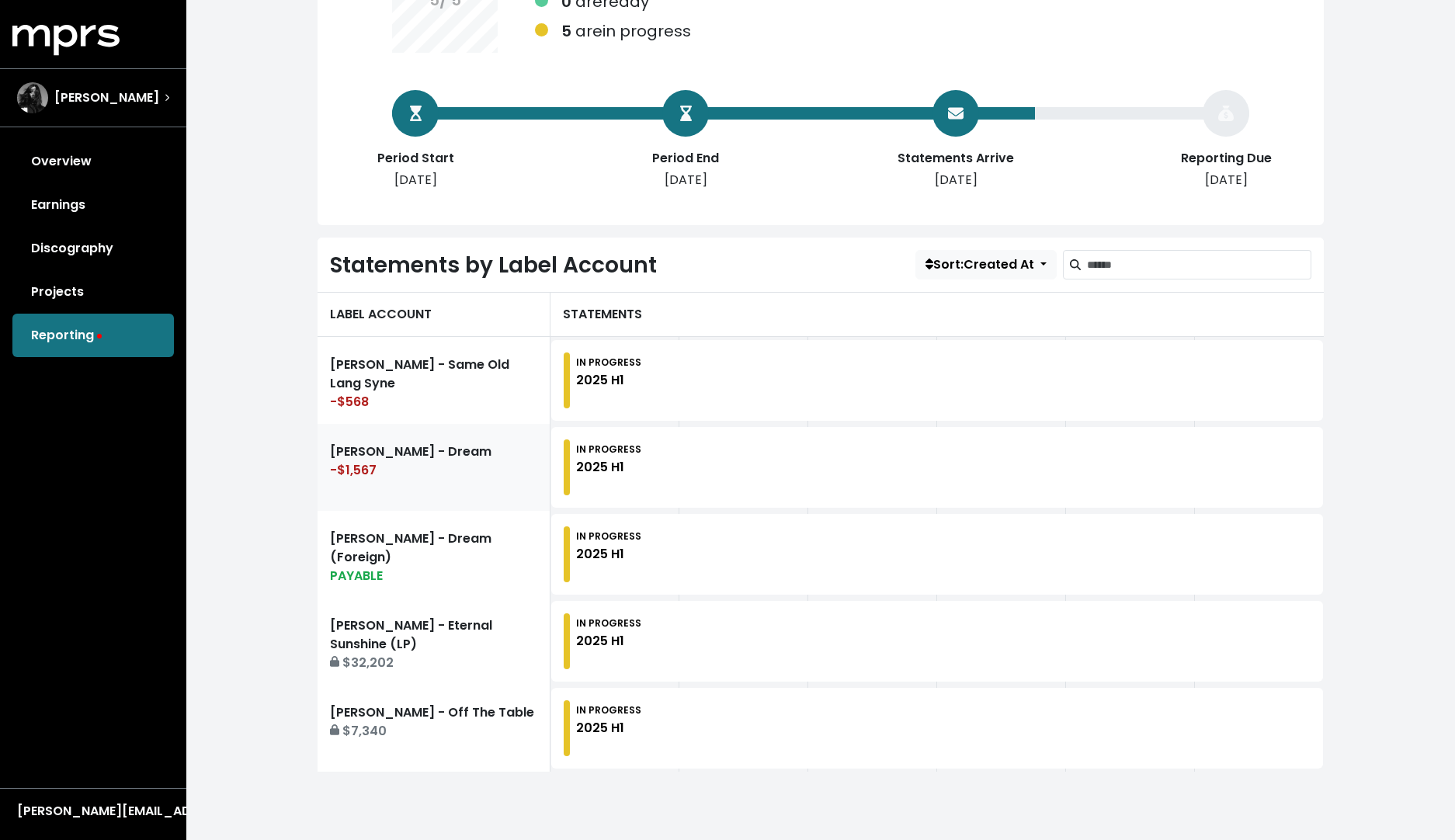
scroll to position [223, 0]
click at [427, 632] on link "[PERSON_NAME] - Eternal Sunshine (LP) $32,202" at bounding box center [434, 642] width 233 height 87
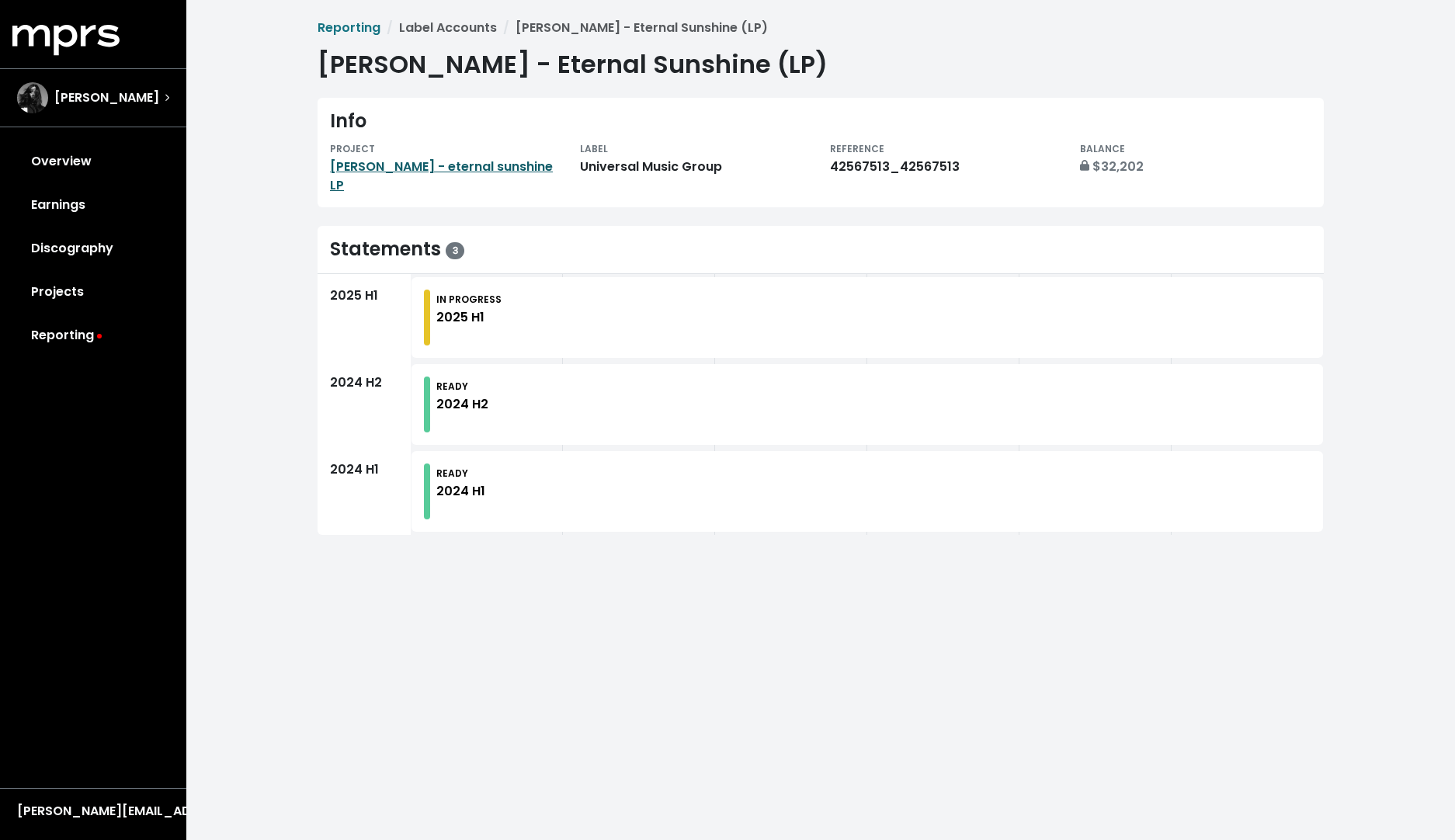
click at [523, 172] on link "[PERSON_NAME] - eternal sunshine LP" at bounding box center [441, 176] width 222 height 37
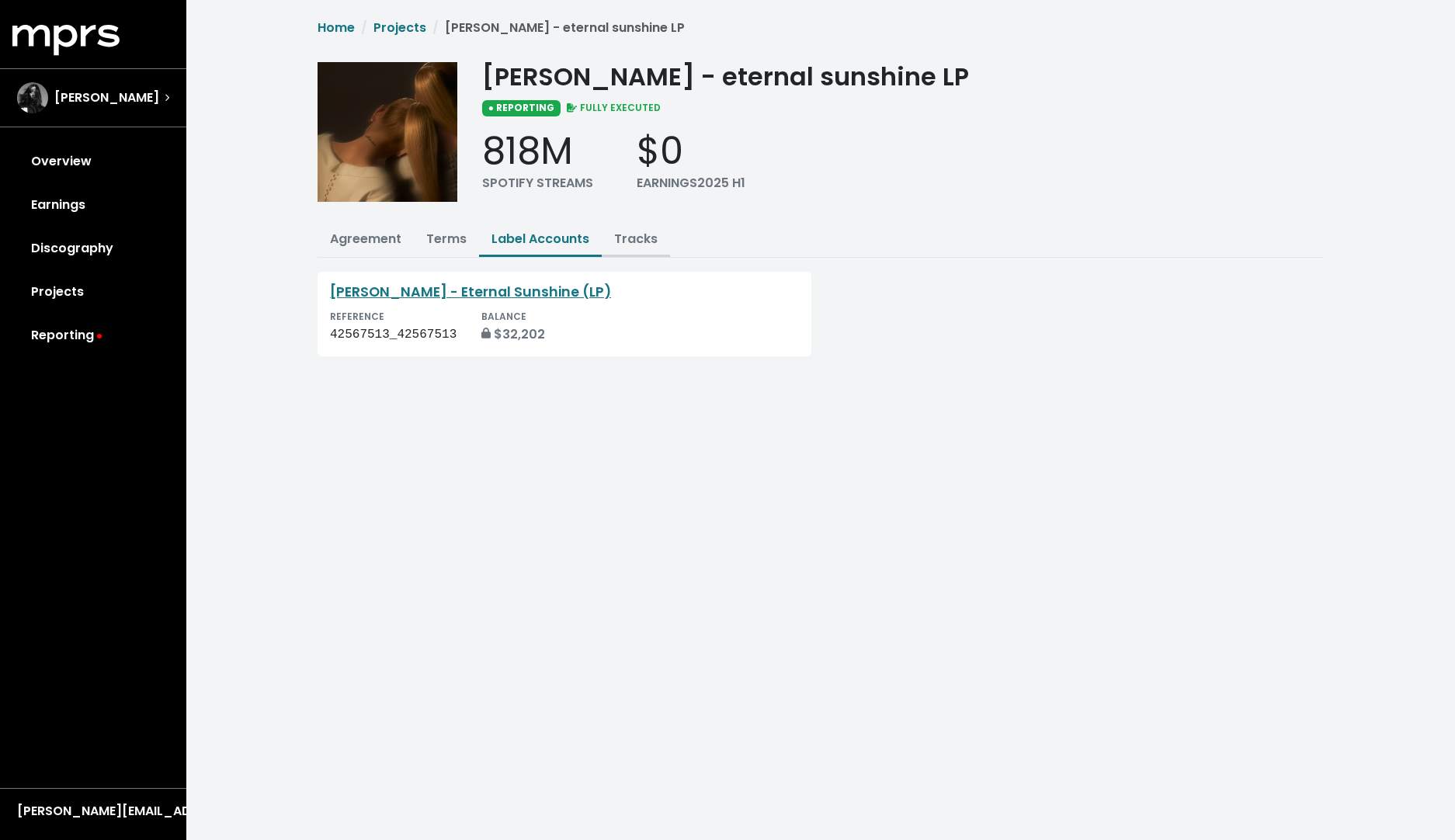
click at [637, 236] on link "Tracks" at bounding box center [635, 239] width 44 height 17
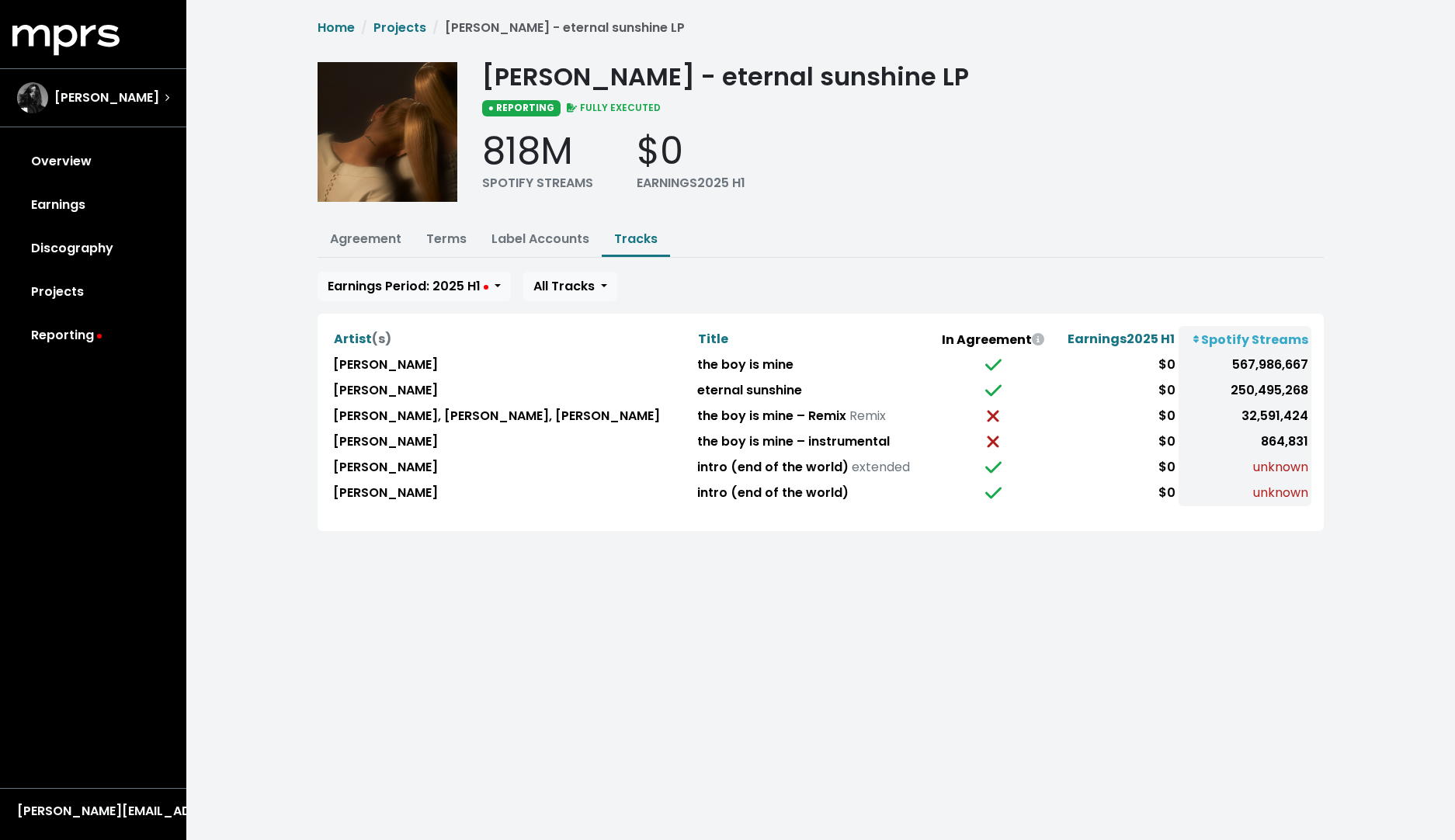
click at [46, 550] on div "MPRS Logo [PERSON_NAME] Overview Earnings Discography Projects Reporting [PERSO…" at bounding box center [93, 426] width 186 height 803
click at [83, 98] on span "[PERSON_NAME]" at bounding box center [107, 97] width 105 height 18
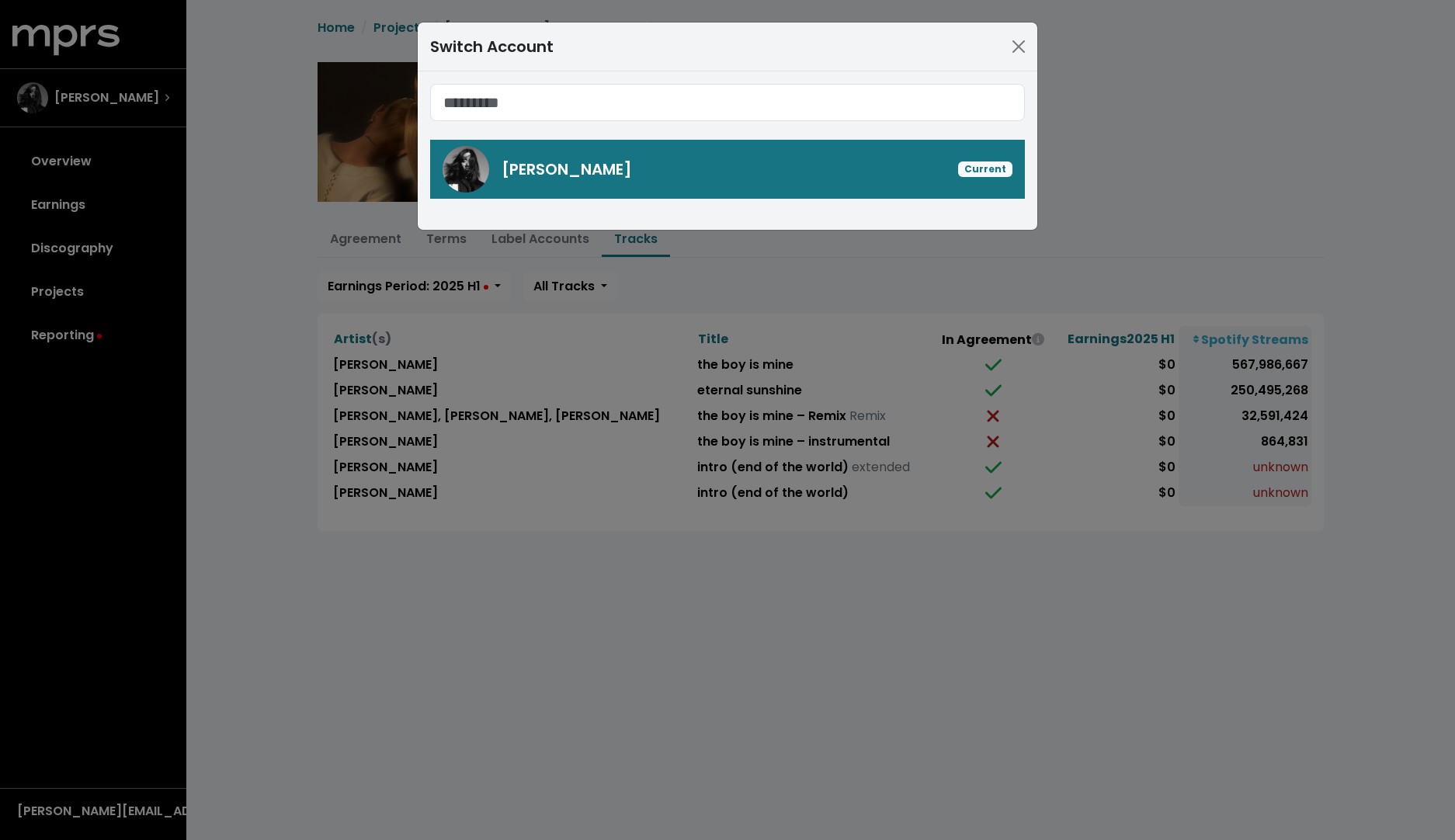
click at [77, 160] on div "Switch Account [PERSON_NAME] Current" at bounding box center [728, 420] width 1455 height 840
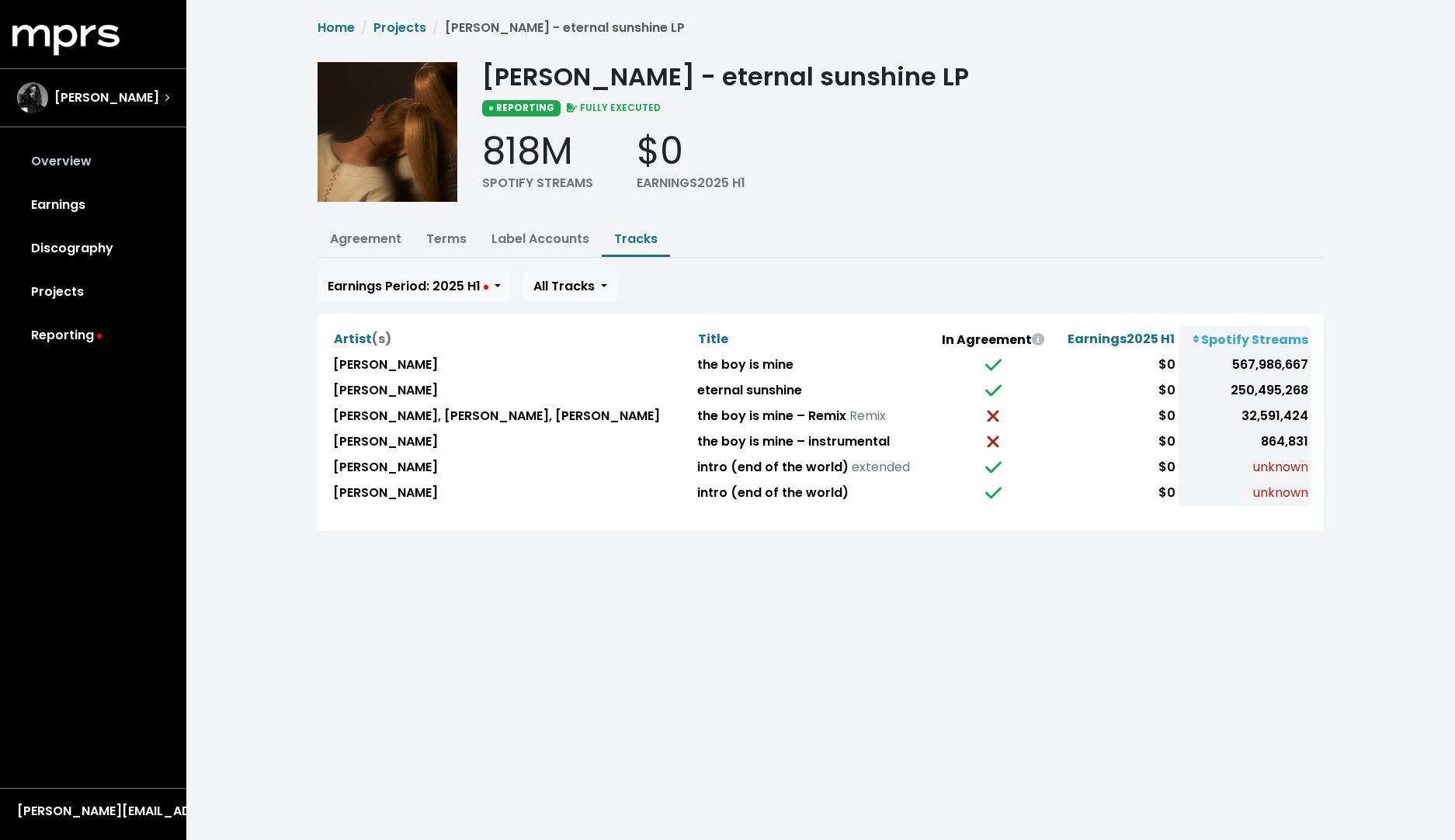
click at [66, 175] on link "Overview" at bounding box center [93, 161] width 161 height 44
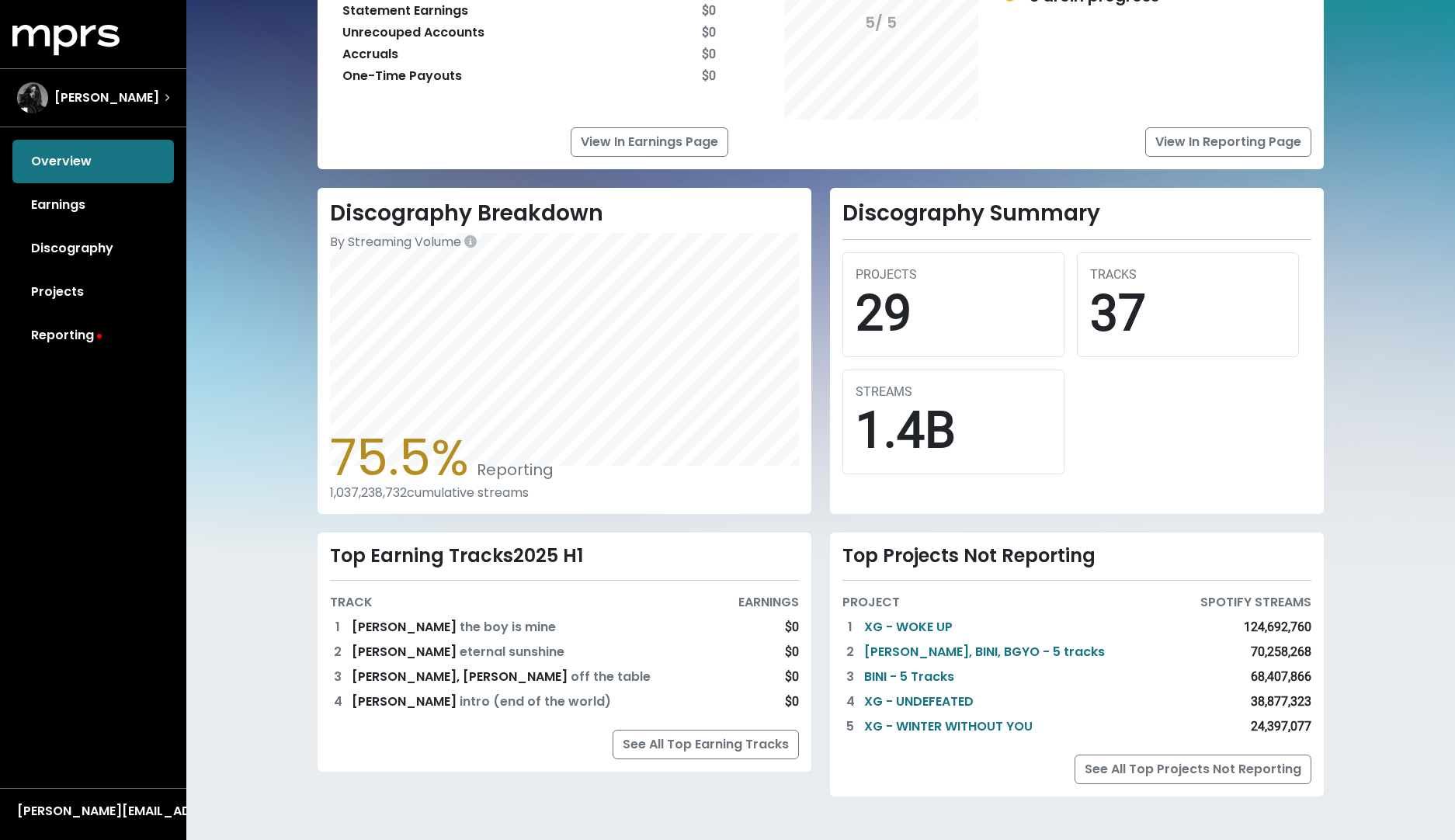
scroll to position [226, 0]
click at [84, 292] on link "Projects" at bounding box center [93, 291] width 161 height 44
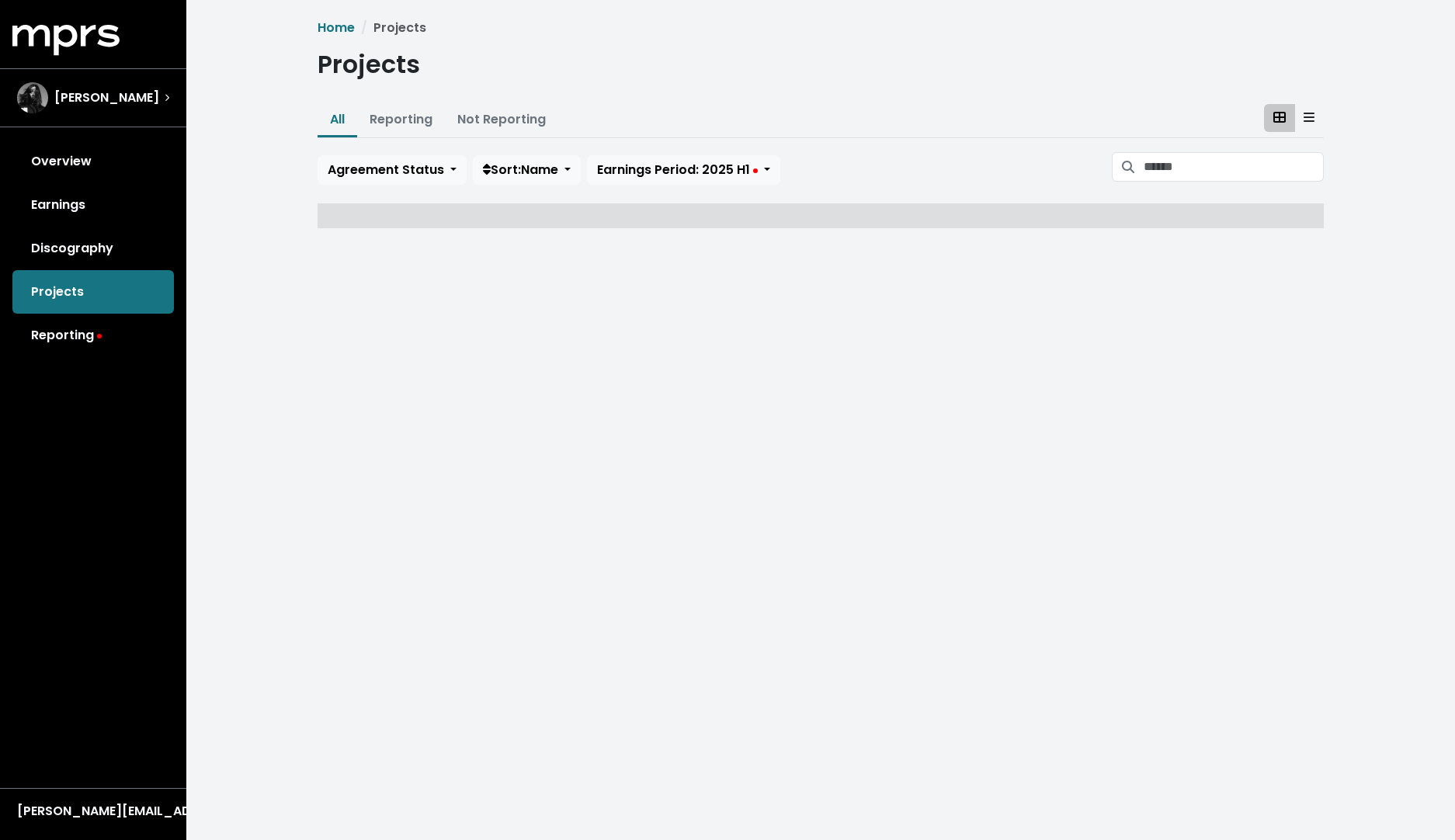
click at [84, 292] on div "Overview Earnings Discography Projects Reporting" at bounding box center [93, 249] width 186 height 218
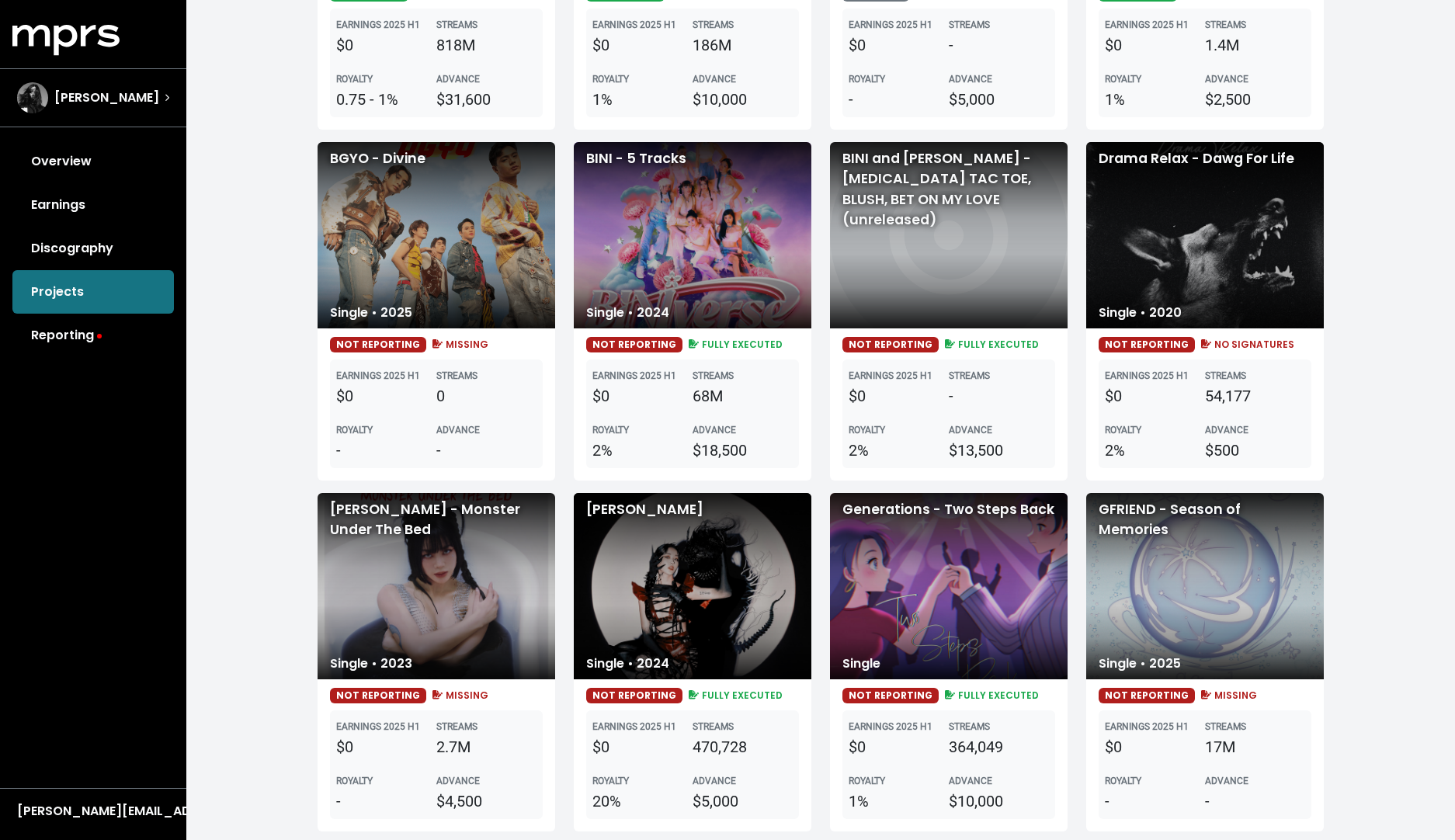
scroll to position [426, 0]
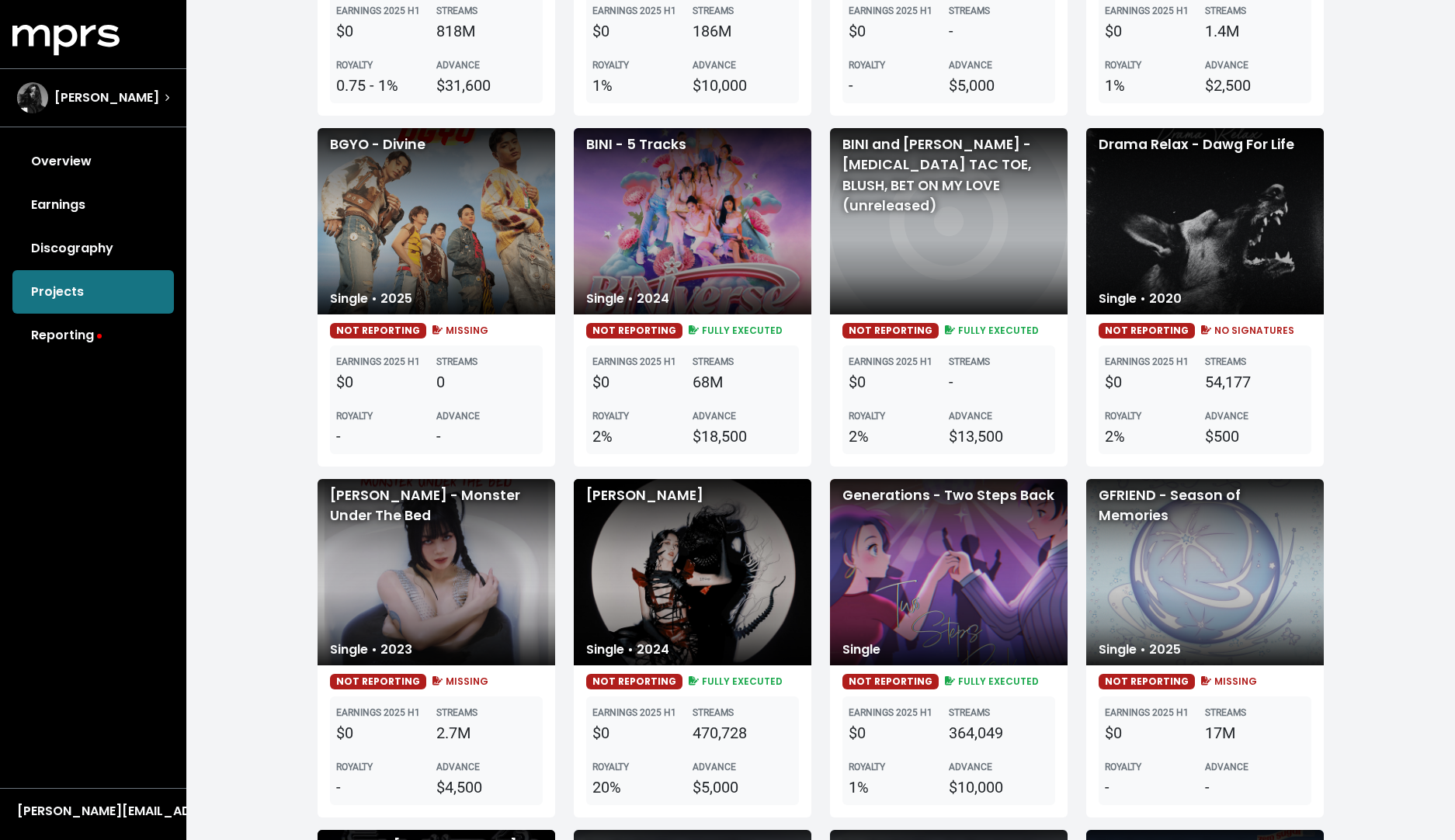
click at [696, 268] on div "BINI - 5 Tracks" at bounding box center [693, 221] width 238 height 186
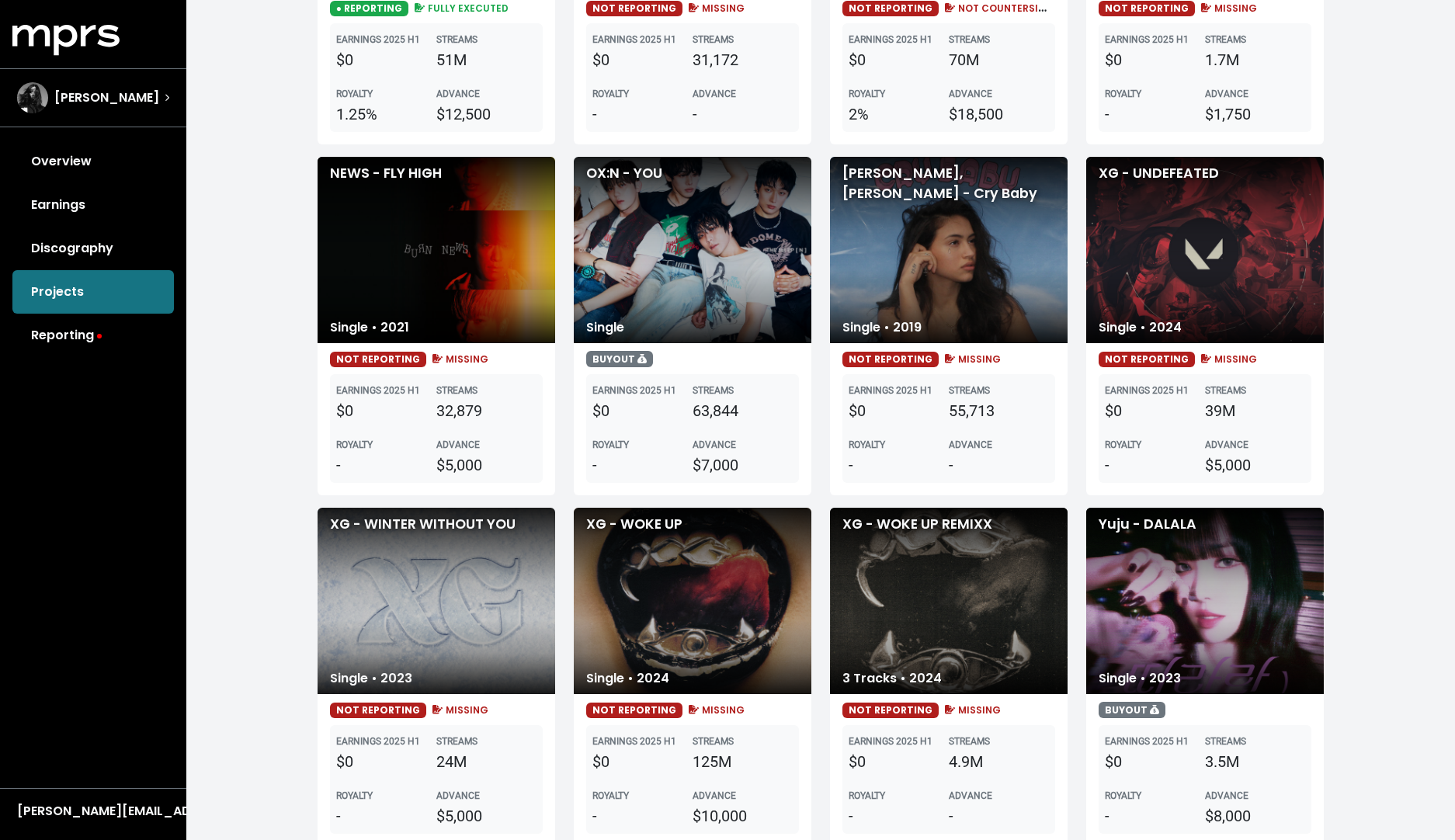
scroll to position [1802, 0]
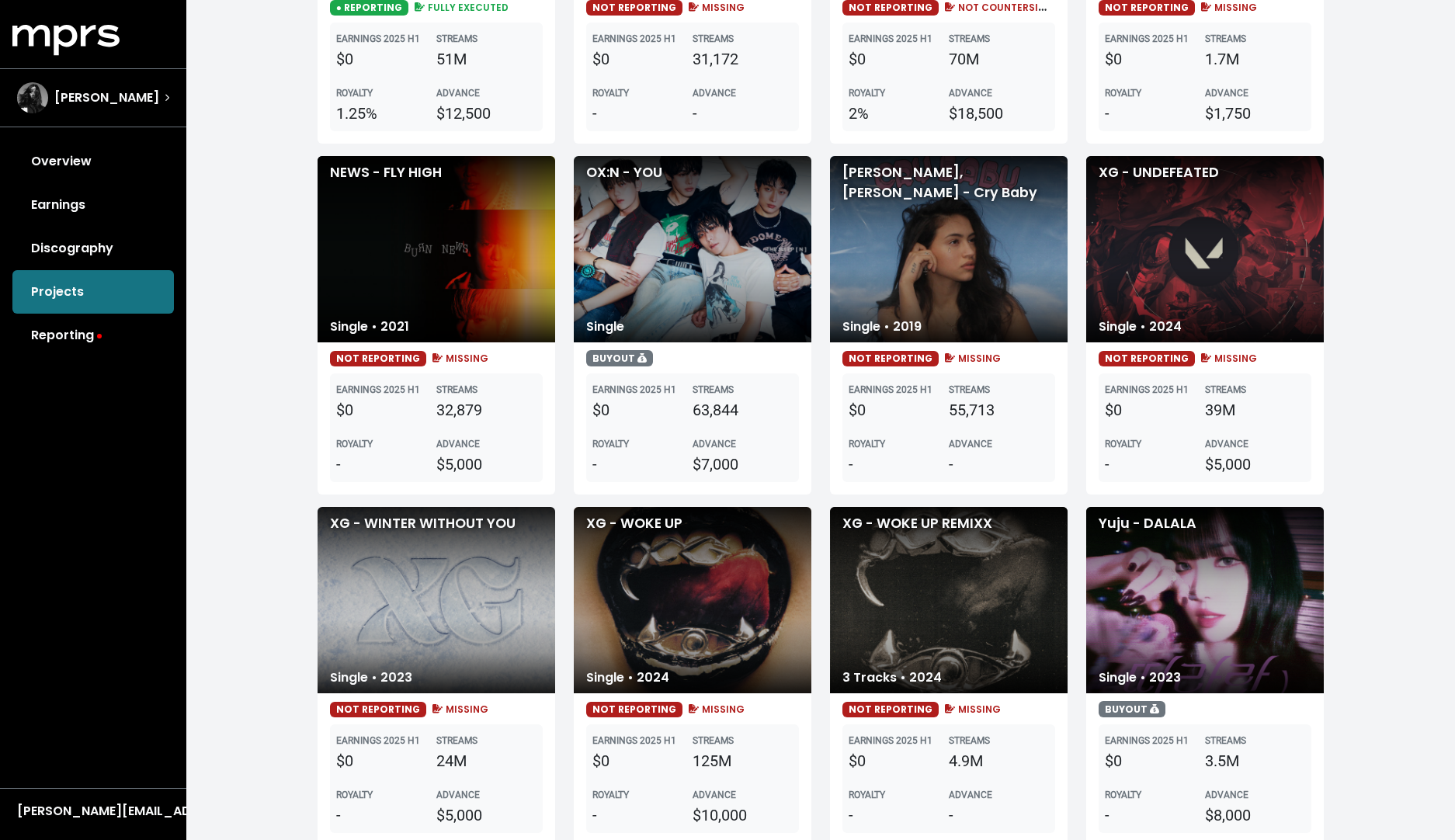
click at [689, 277] on div "OX:N - YOU" at bounding box center [693, 250] width 238 height 186
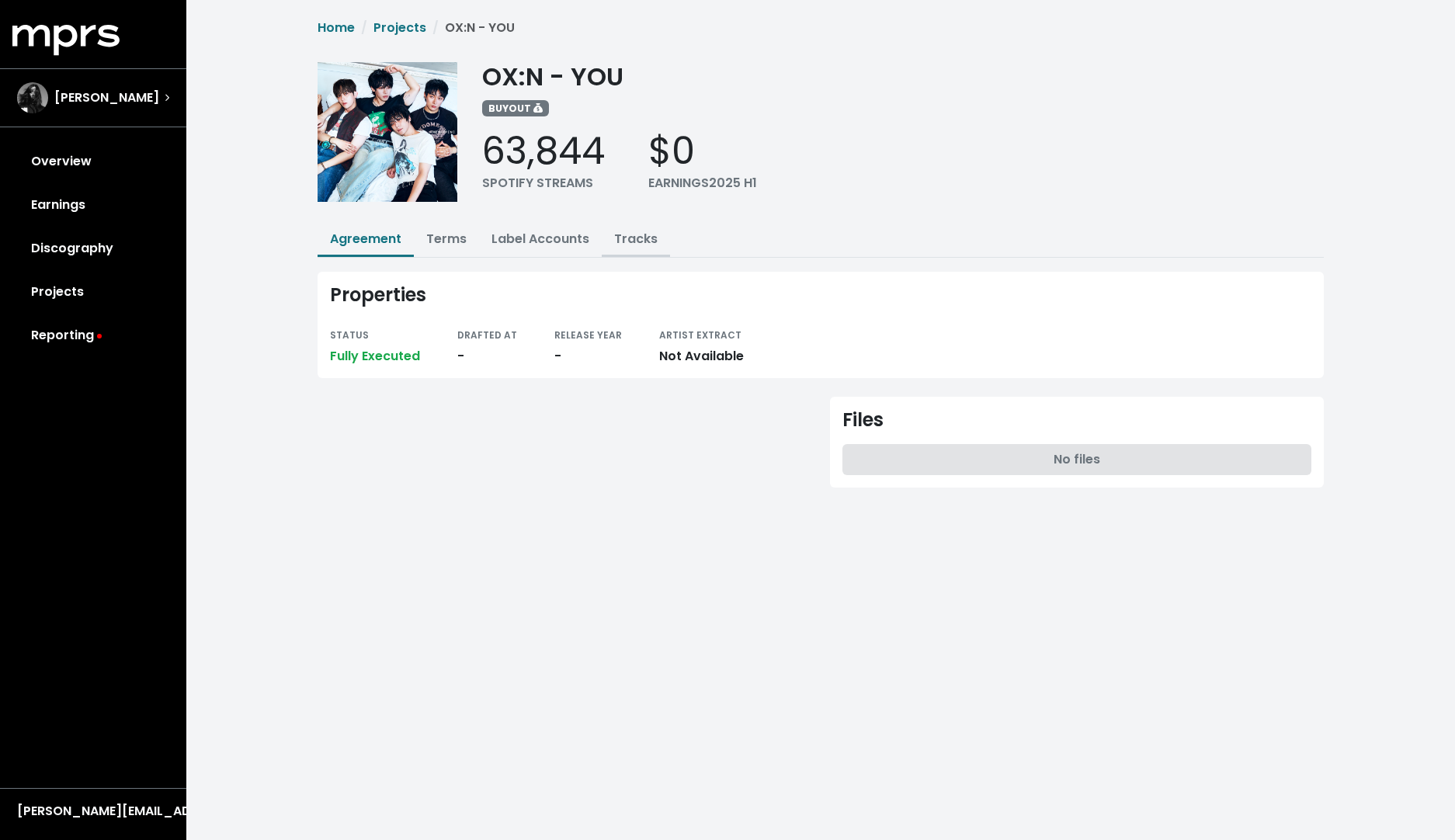
click at [627, 236] on link "Tracks" at bounding box center [635, 239] width 44 height 17
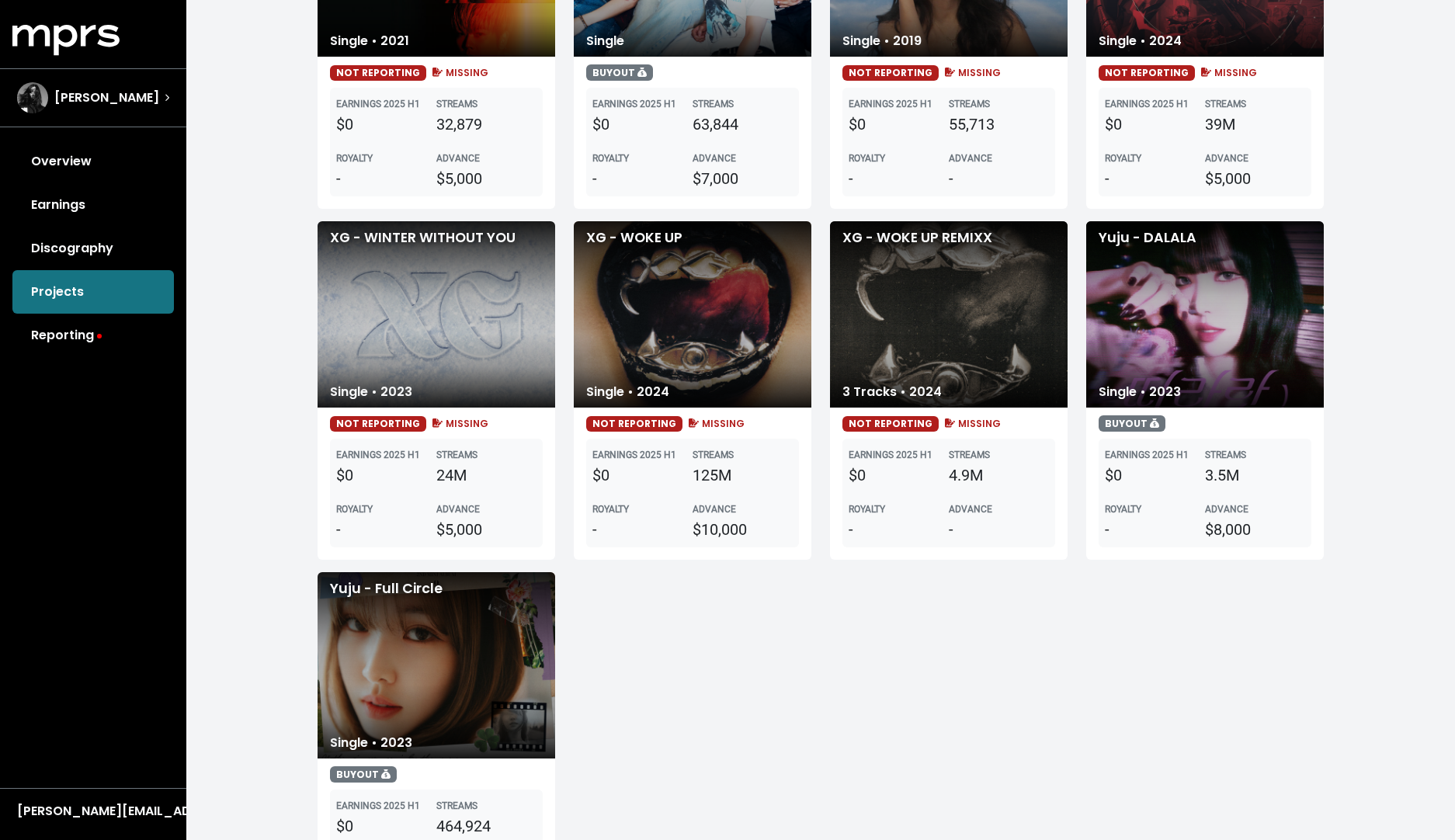
scroll to position [2087, 0]
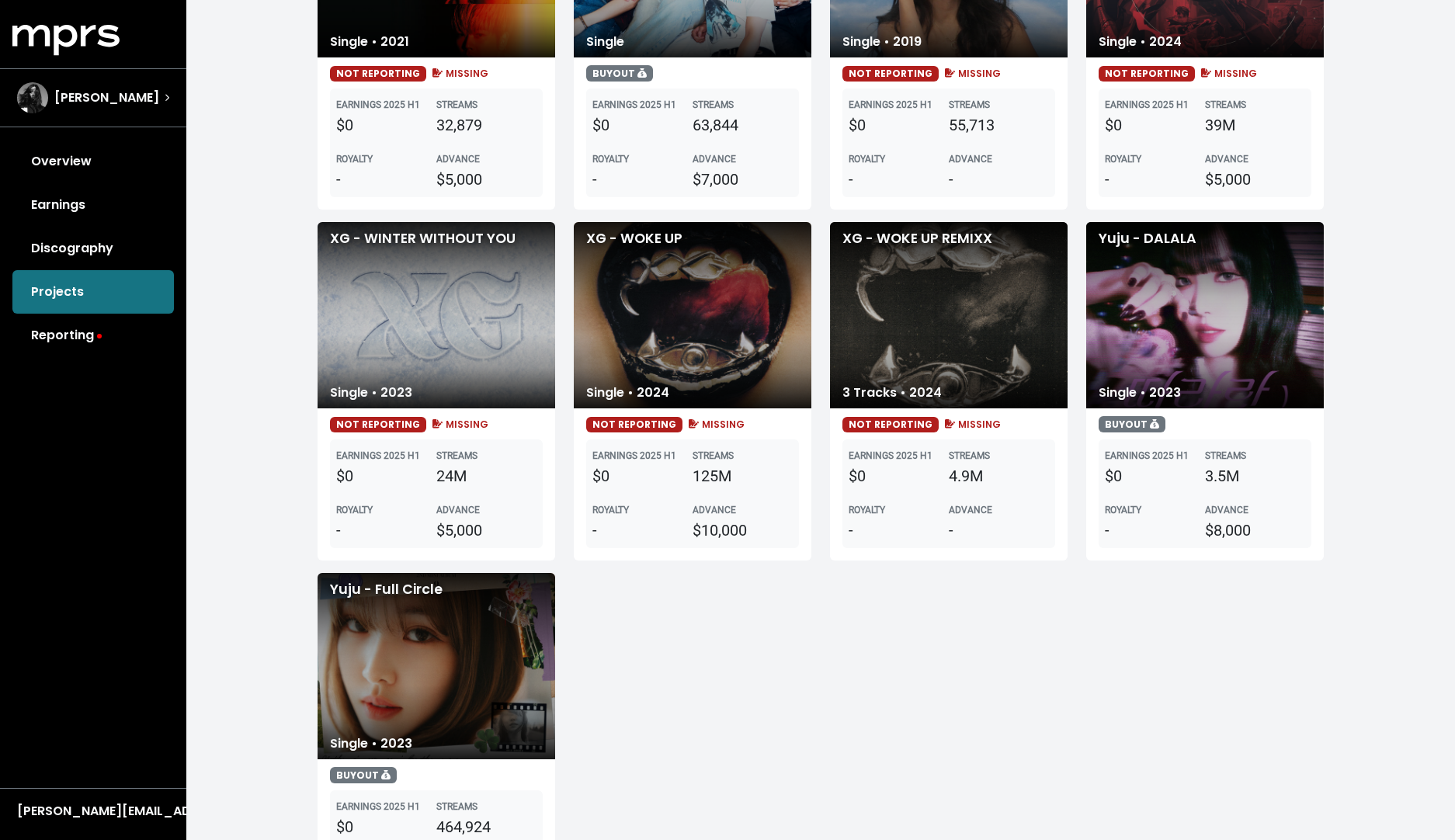
click at [707, 362] on div "XG - WOKE UP" at bounding box center [693, 316] width 238 height 186
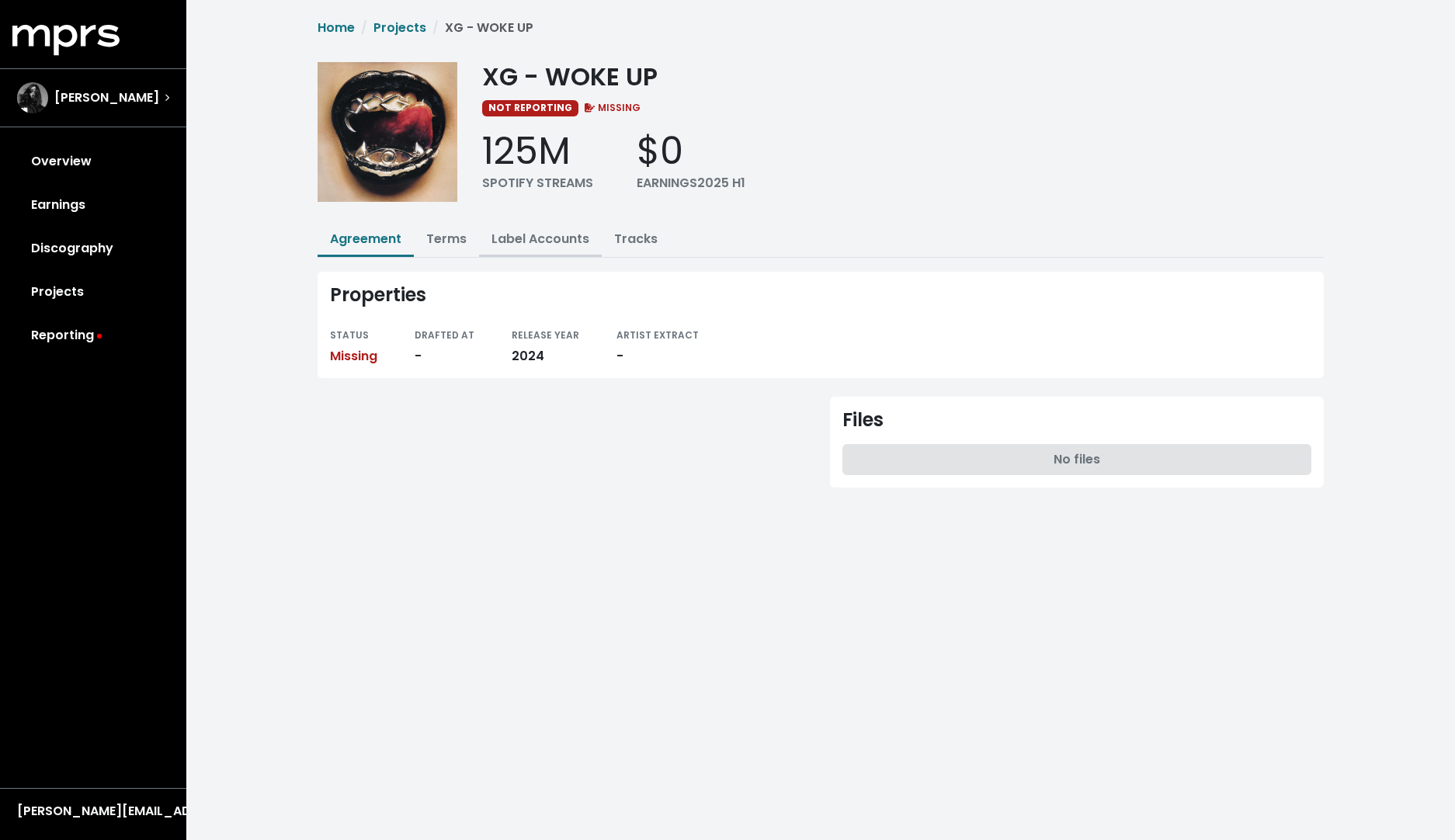
click at [552, 236] on link "Label Accounts" at bounding box center [540, 239] width 98 height 17
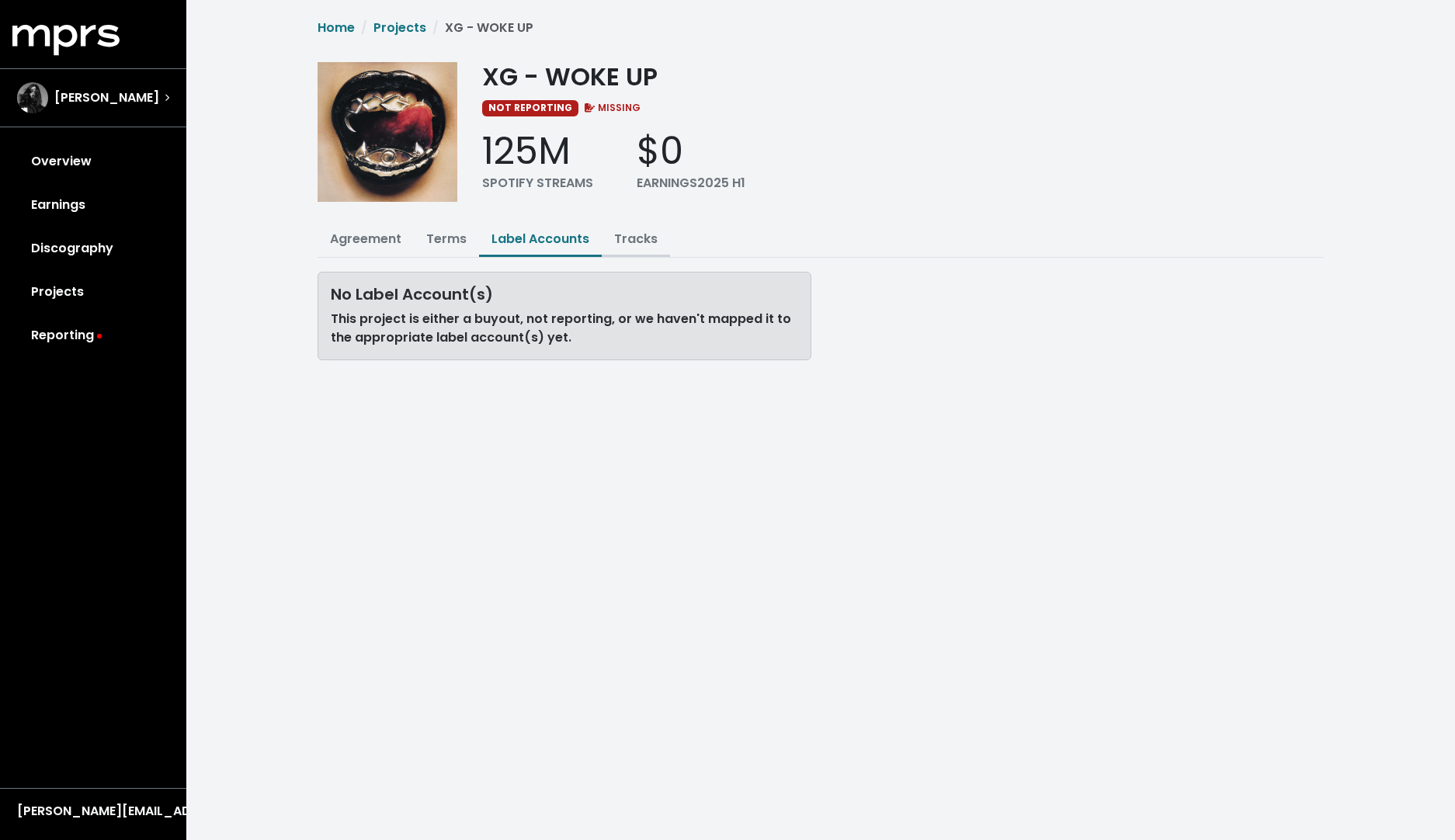
click at [622, 238] on link "Tracks" at bounding box center [635, 239] width 44 height 17
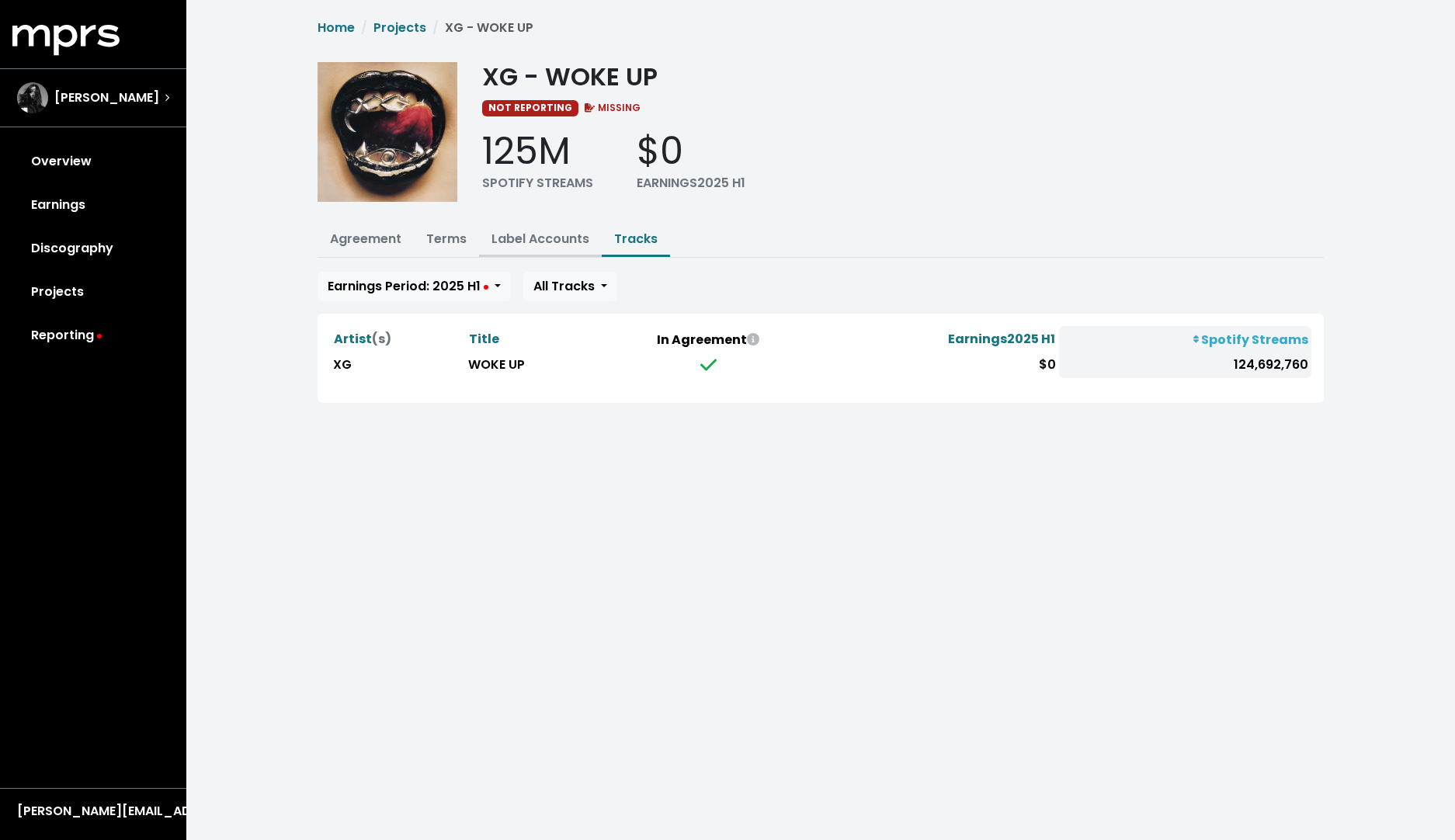
click at [556, 242] on link "Label Accounts" at bounding box center [540, 239] width 98 height 17
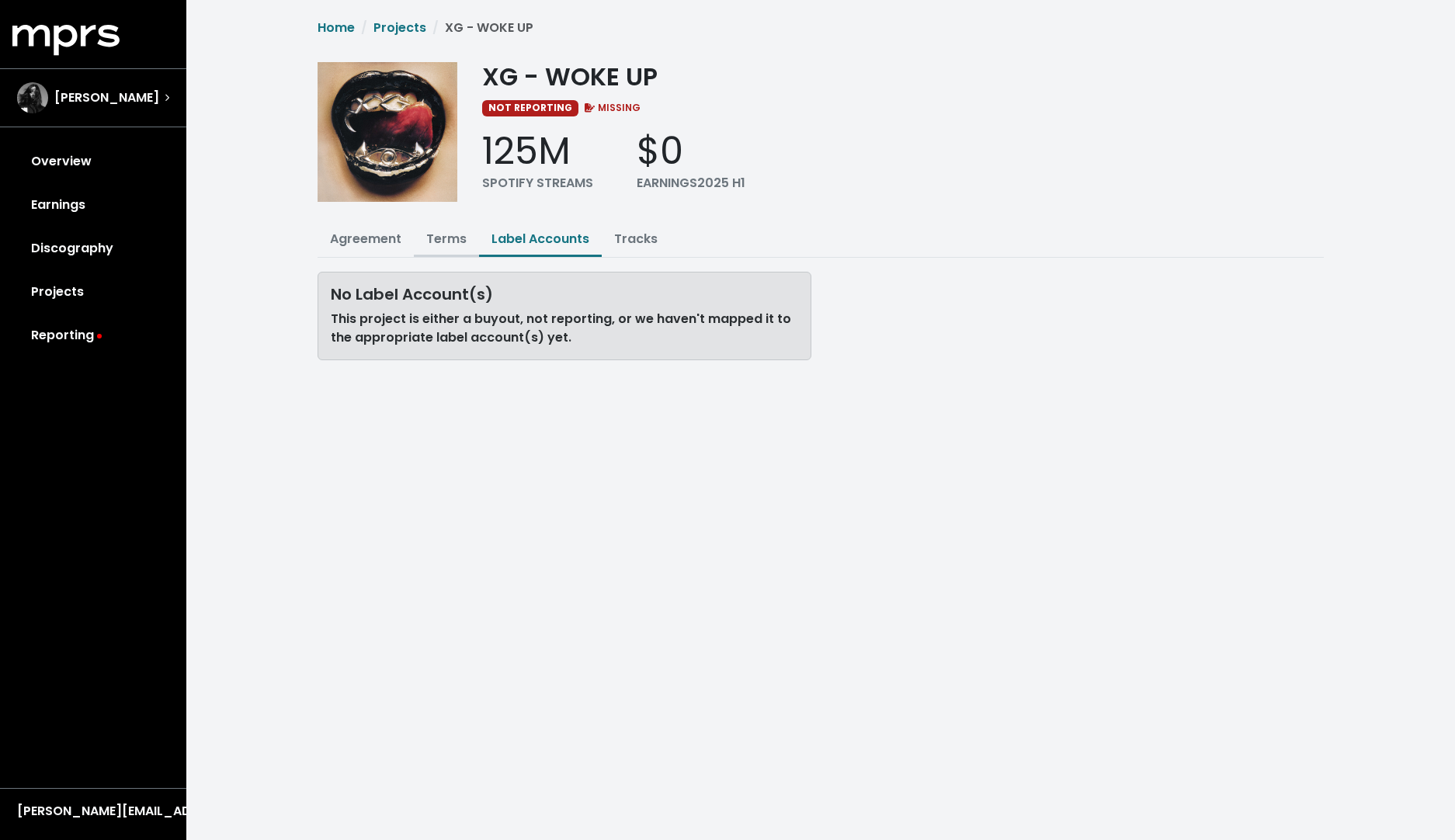
click at [434, 241] on link "Terms" at bounding box center [447, 239] width 41 height 17
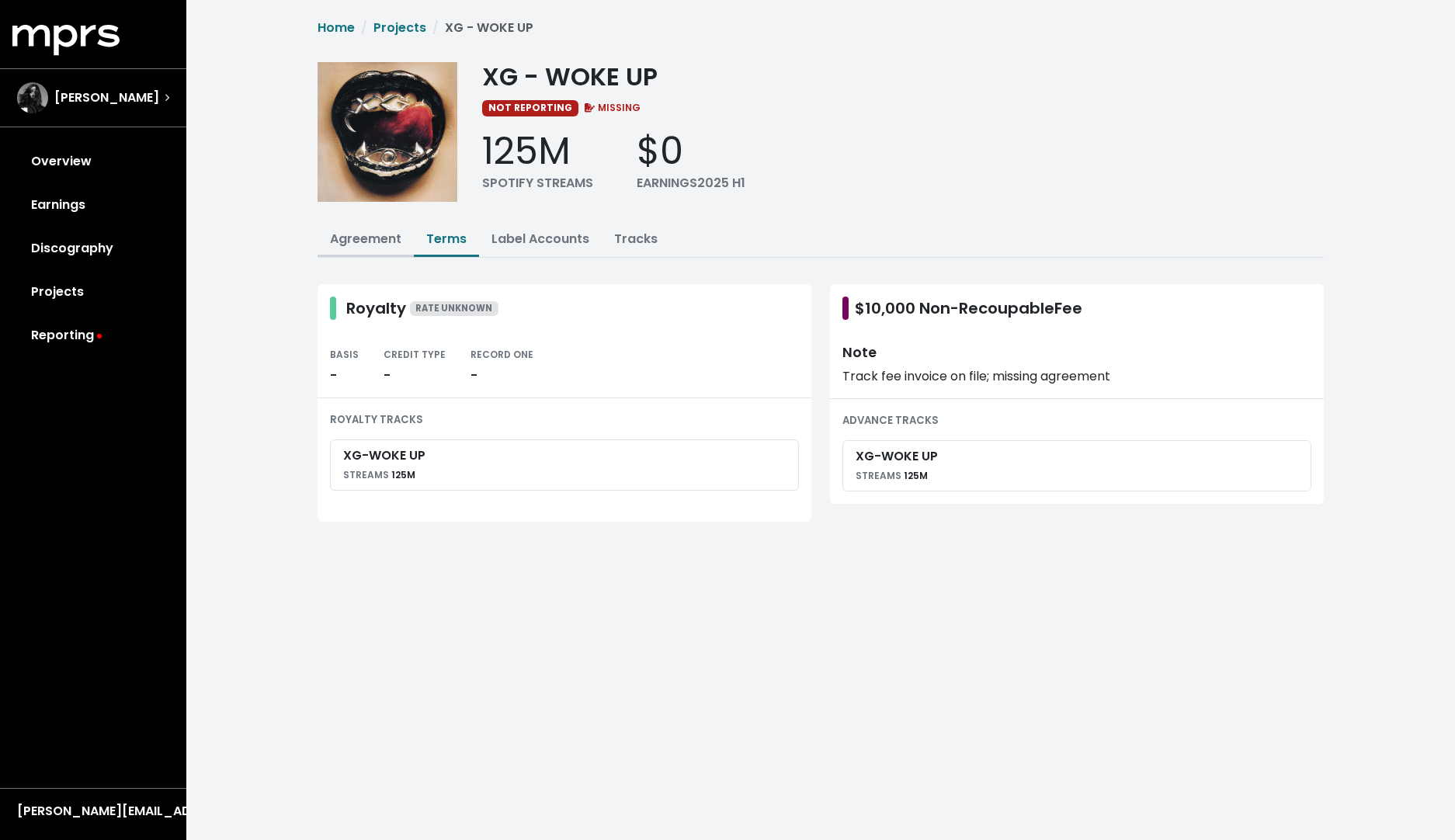
click at [327, 236] on button "Agreement" at bounding box center [365, 240] width 96 height 33
click at [381, 243] on link "Agreement" at bounding box center [366, 239] width 72 height 17
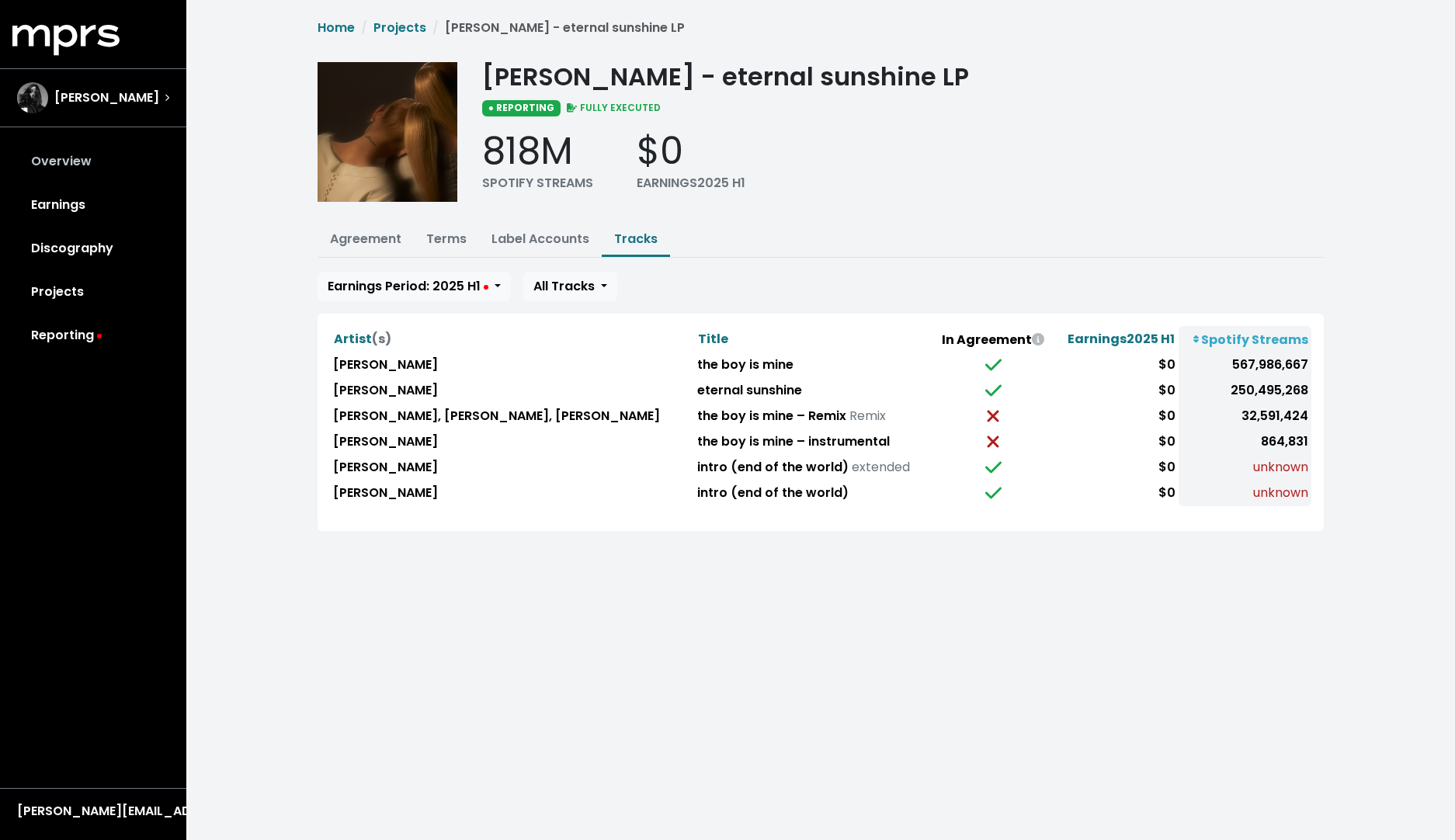
click at [58, 157] on link "Overview" at bounding box center [93, 161] width 161 height 44
